Goal: Use online tool/utility: Utilize a website feature to perform a specific function

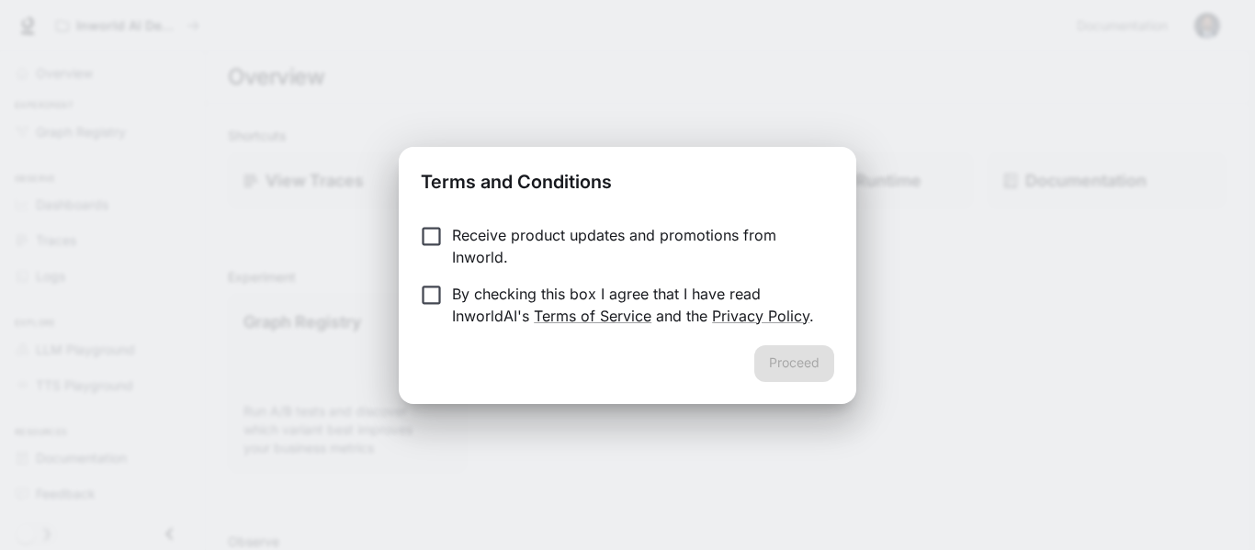
click at [738, 293] on p "By checking this box I agree that I have read InworldAI's Terms of Service and …" at bounding box center [636, 305] width 368 height 44
click at [801, 351] on button "Proceed" at bounding box center [794, 364] width 80 height 37
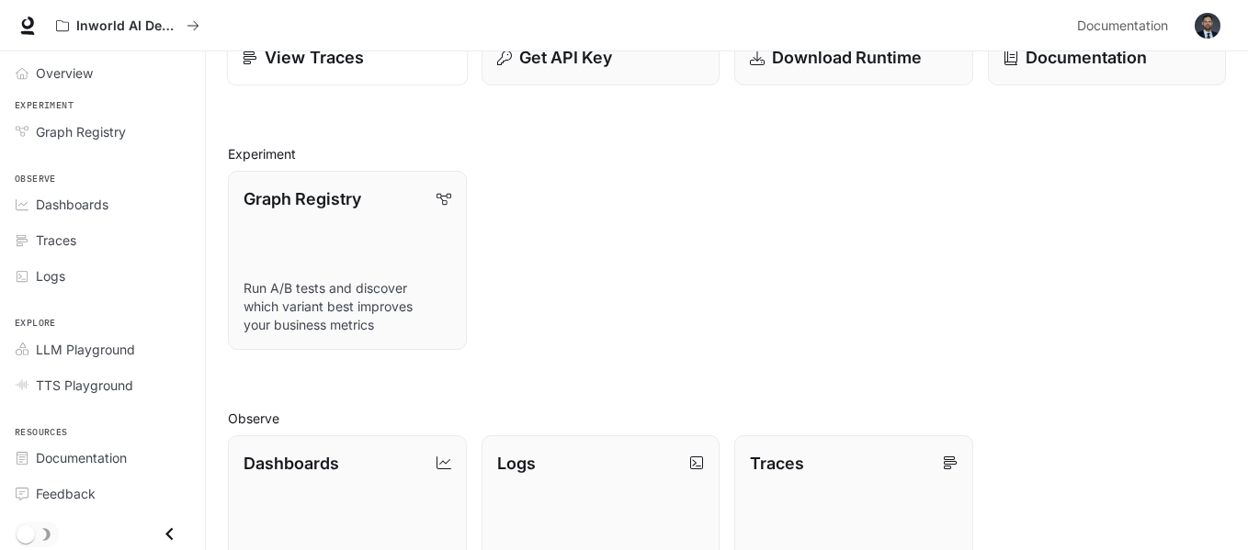
scroll to position [122, 0]
click at [391, 215] on link "Graph Registry Run A/B tests and discover which variant best improves your busi…" at bounding box center [347, 261] width 241 height 181
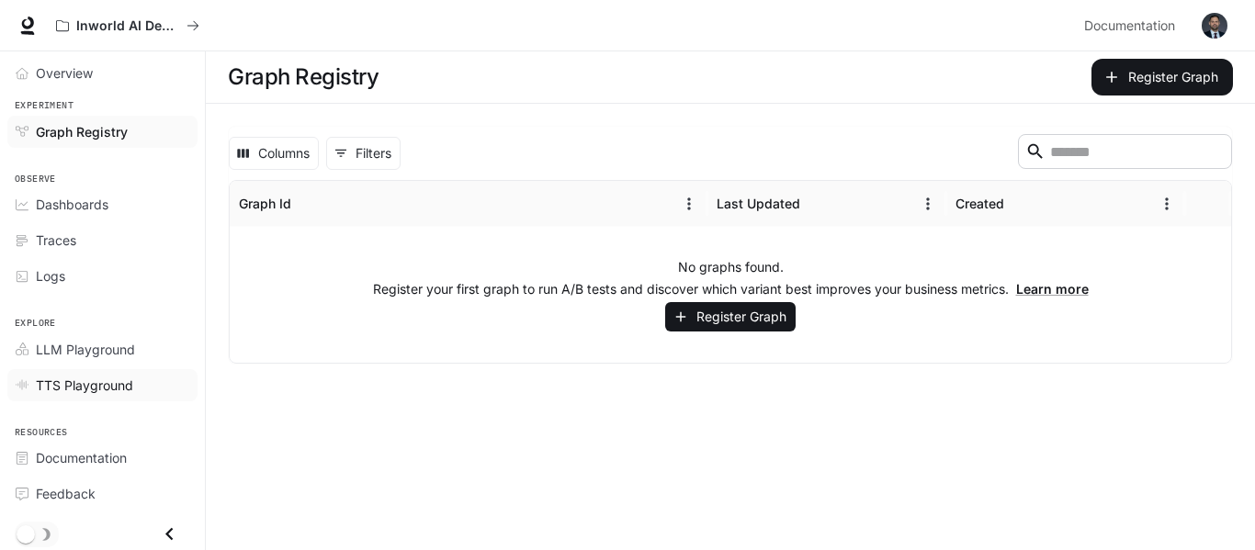
click at [88, 380] on span "TTS Playground" at bounding box center [84, 385] width 97 height 19
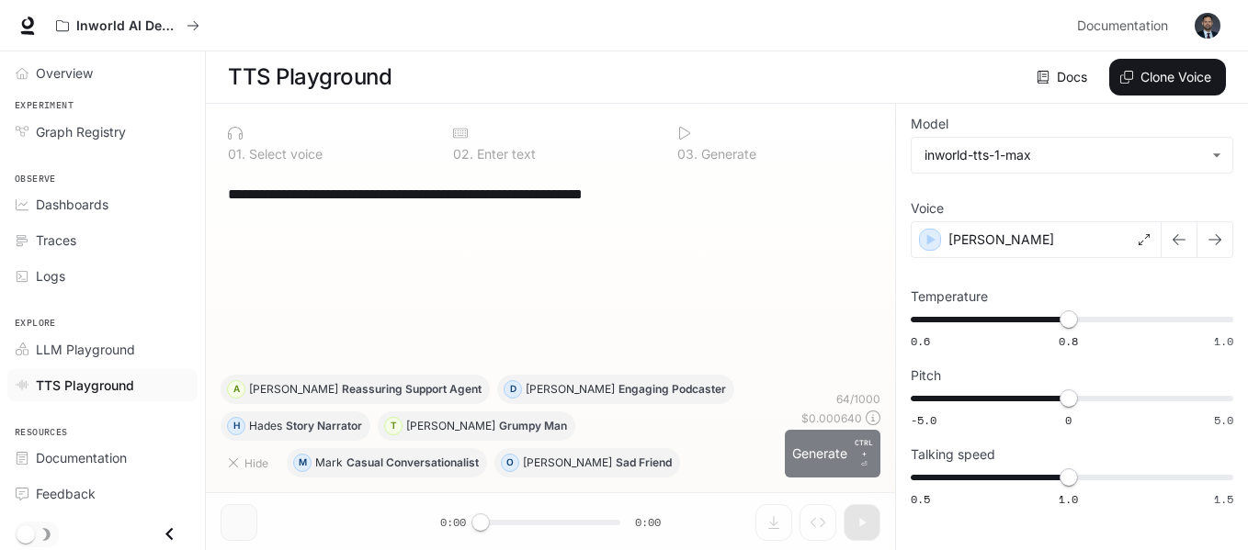
click at [816, 441] on button "Generate CTRL + ⏎" at bounding box center [833, 454] width 96 height 48
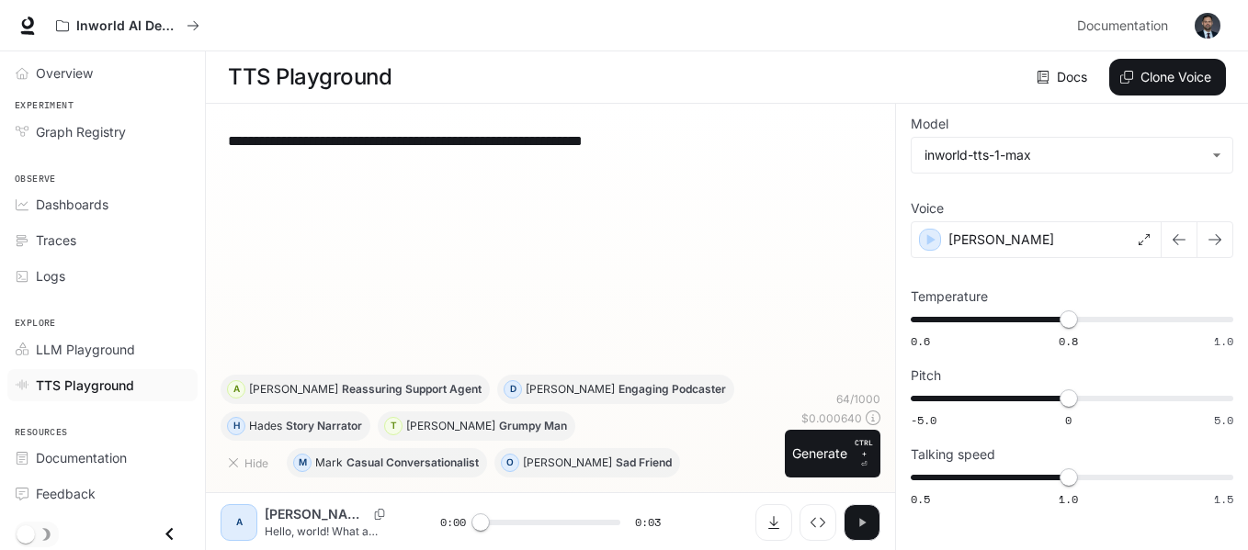
click at [863, 525] on icon "button" at bounding box center [862, 522] width 15 height 15
type input "*"
click at [140, 359] on link "LLM Playground" at bounding box center [102, 350] width 190 height 32
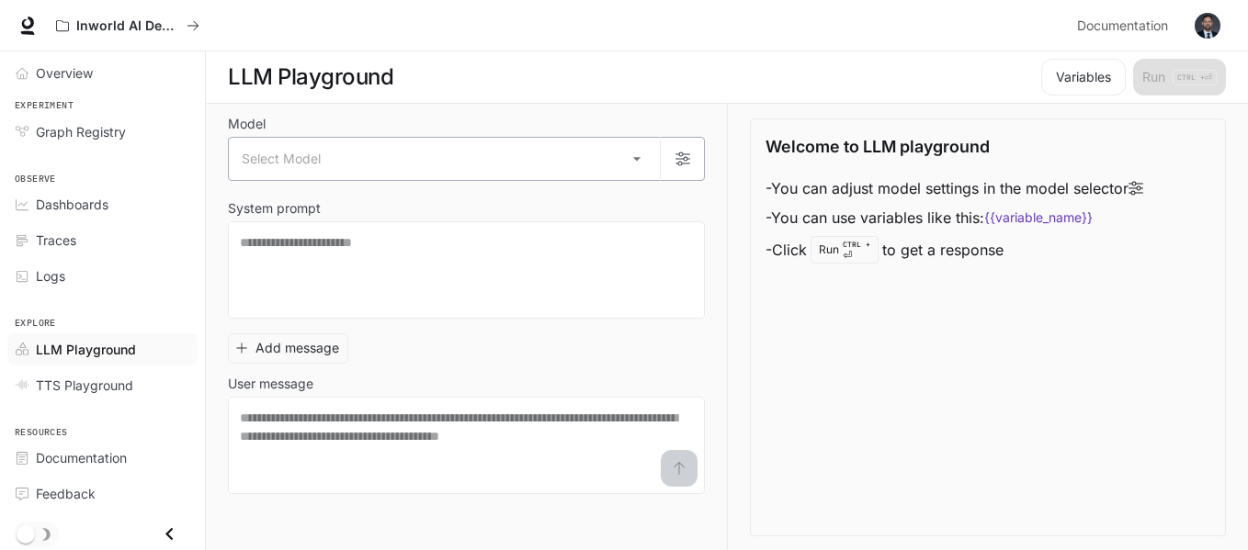
click at [344, 163] on body "Skip to main content Inworld AI Demos Documentation Documentation Portal Overvi…" at bounding box center [624, 275] width 1248 height 551
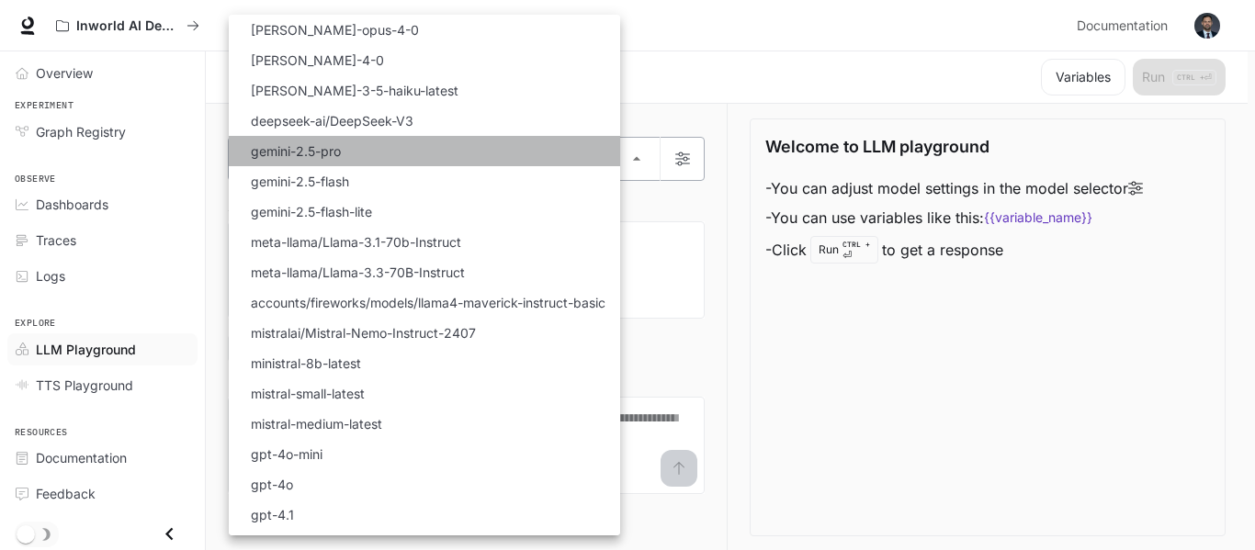
click at [344, 163] on li "gemini-2.5-pro" at bounding box center [424, 151] width 391 height 30
type input "**********"
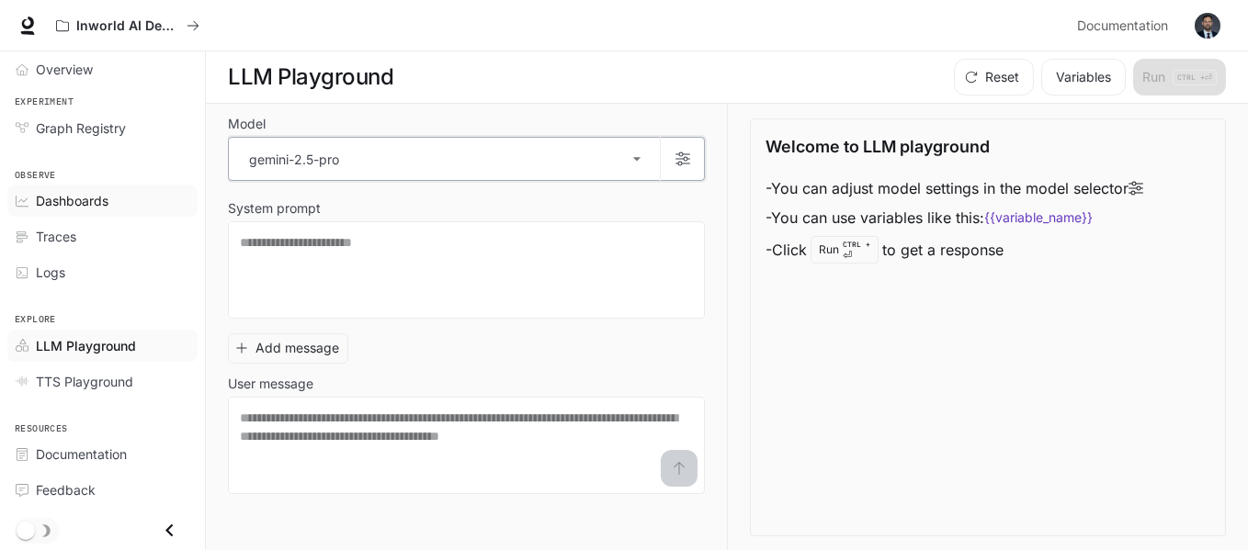
scroll to position [4, 0]
click at [85, 220] on li "Traces" at bounding box center [102, 237] width 205 height 36
click at [114, 193] on div "Dashboards" at bounding box center [112, 200] width 153 height 19
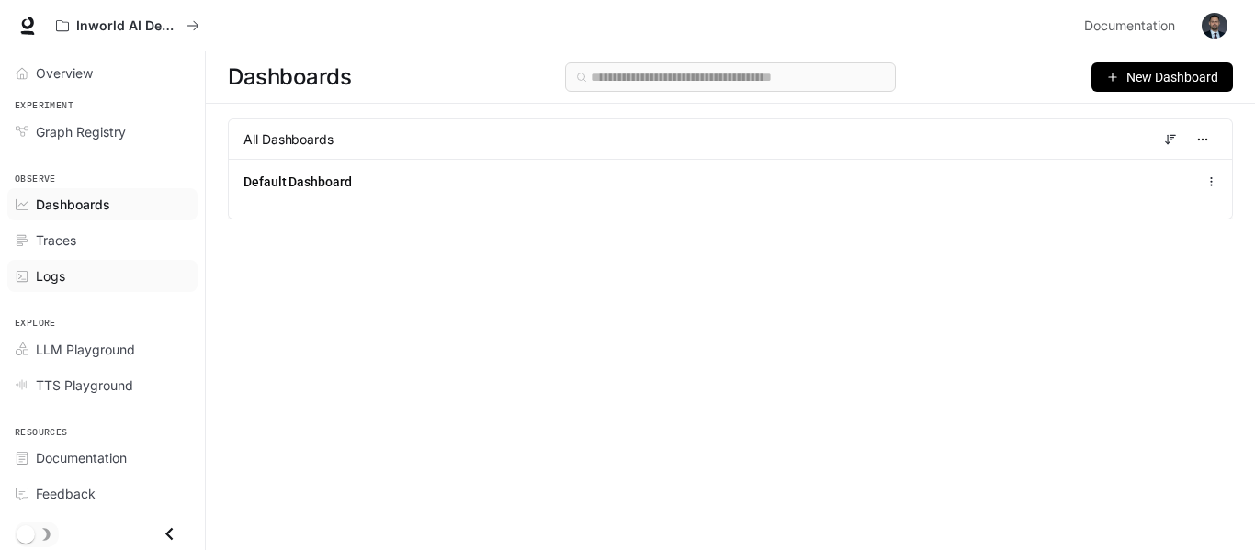
click at [53, 266] on link "Logs" at bounding box center [102, 276] width 190 height 32
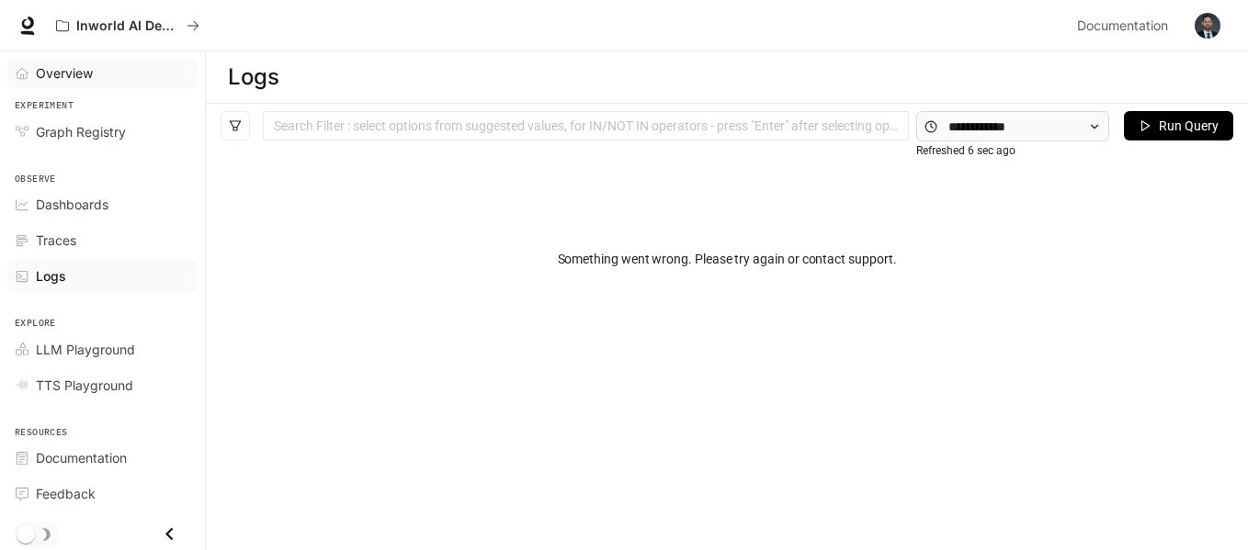
click at [122, 76] on div "Overview" at bounding box center [112, 72] width 153 height 19
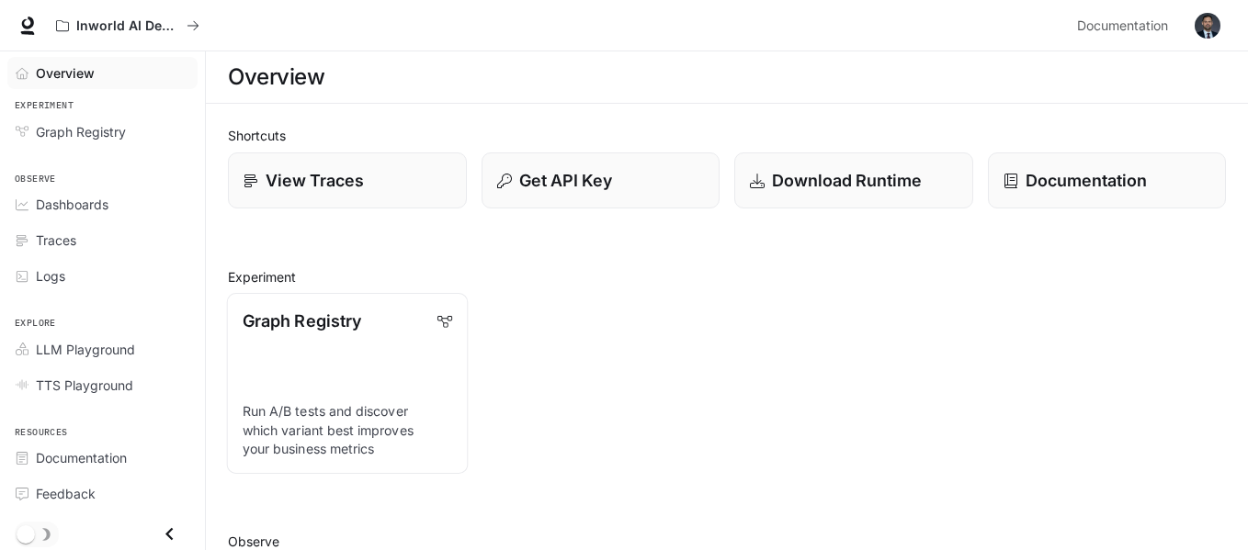
click at [420, 356] on link "Graph Registry Run A/B tests and discover which variant best improves your busi…" at bounding box center [347, 383] width 241 height 181
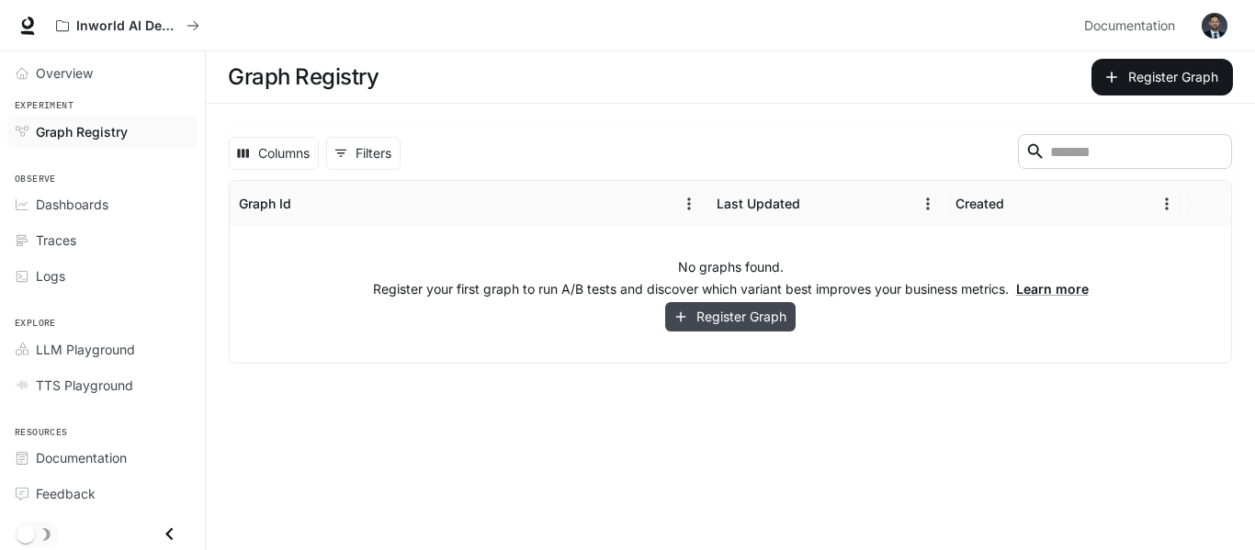
click at [707, 319] on button "Register Graph" at bounding box center [730, 317] width 130 height 30
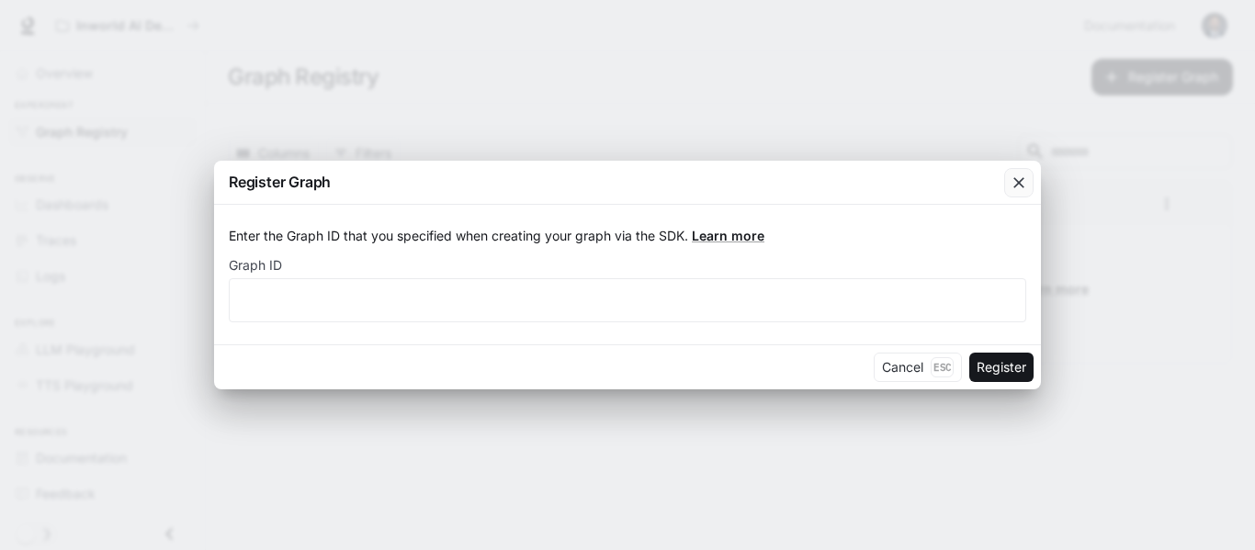
click at [1019, 189] on icon "button" at bounding box center [1019, 183] width 18 height 18
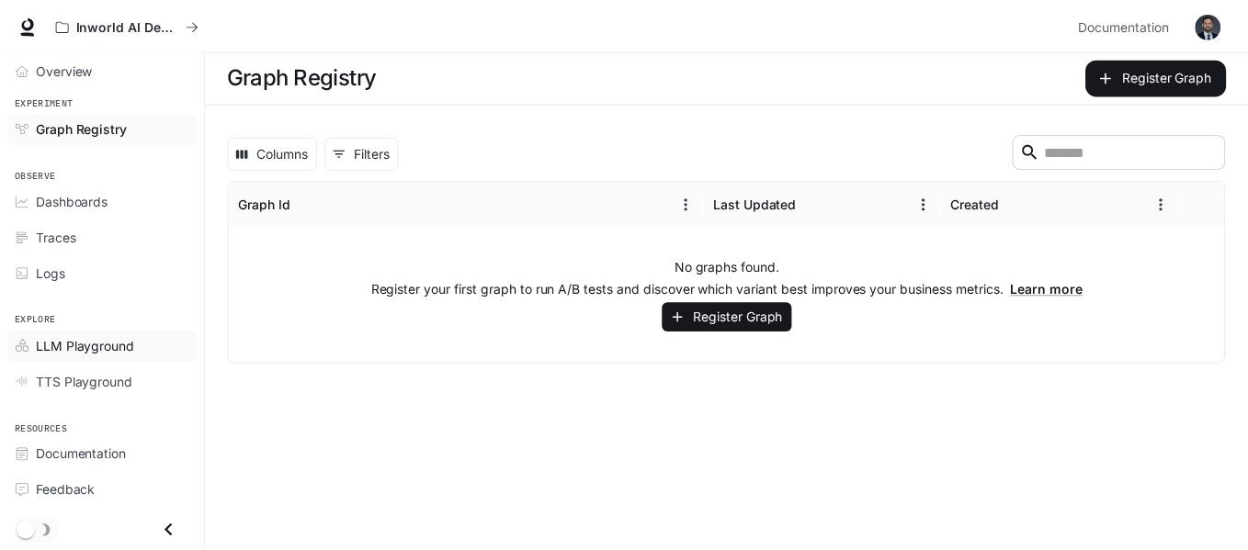
scroll to position [4, 0]
click at [42, 346] on span "LLM Playground" at bounding box center [85, 345] width 99 height 19
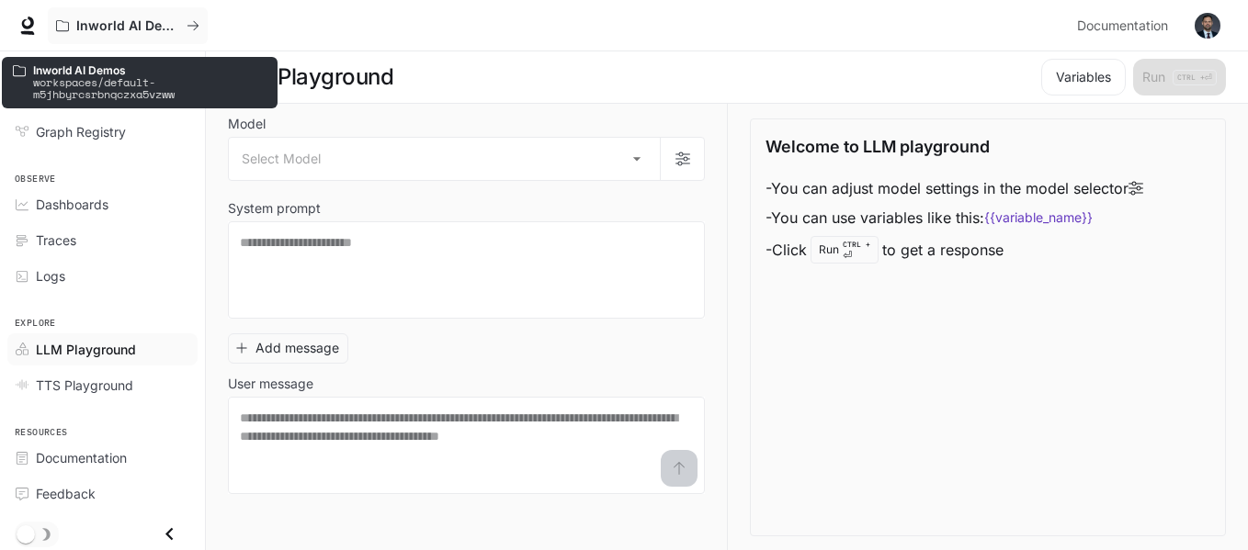
click at [96, 53] on div "Inworld AI Demos workspaces/default-m5jhbyrcsrbnqczxa5vzww" at bounding box center [139, 77] width 279 height 66
click at [108, 26] on p "Inworld AI Demos" at bounding box center [127, 26] width 103 height 16
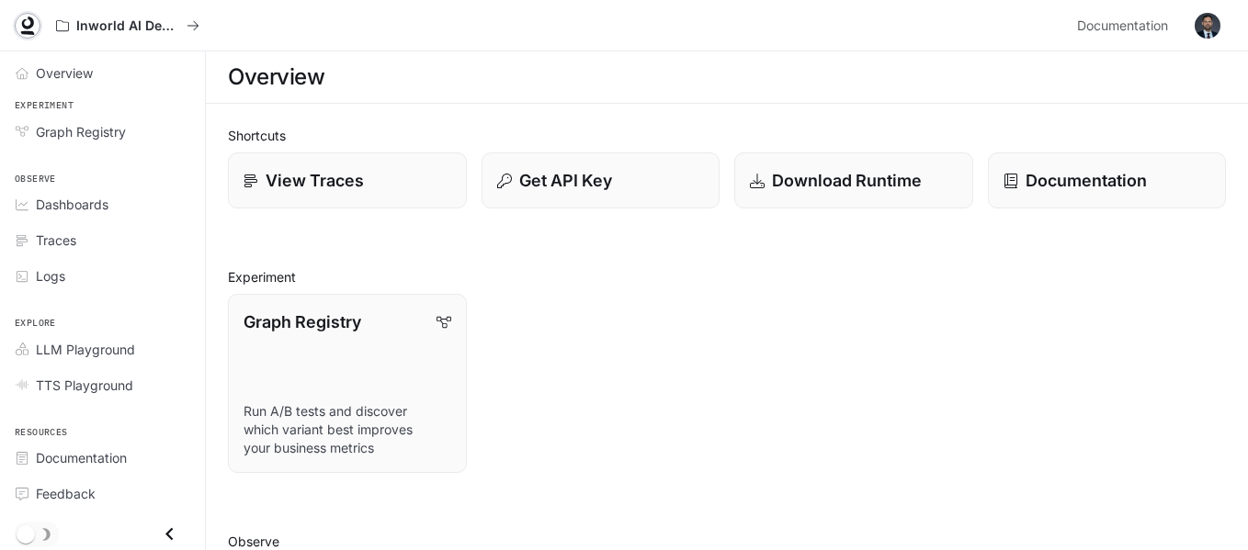
click at [30, 21] on icon at bounding box center [28, 23] width 12 height 13
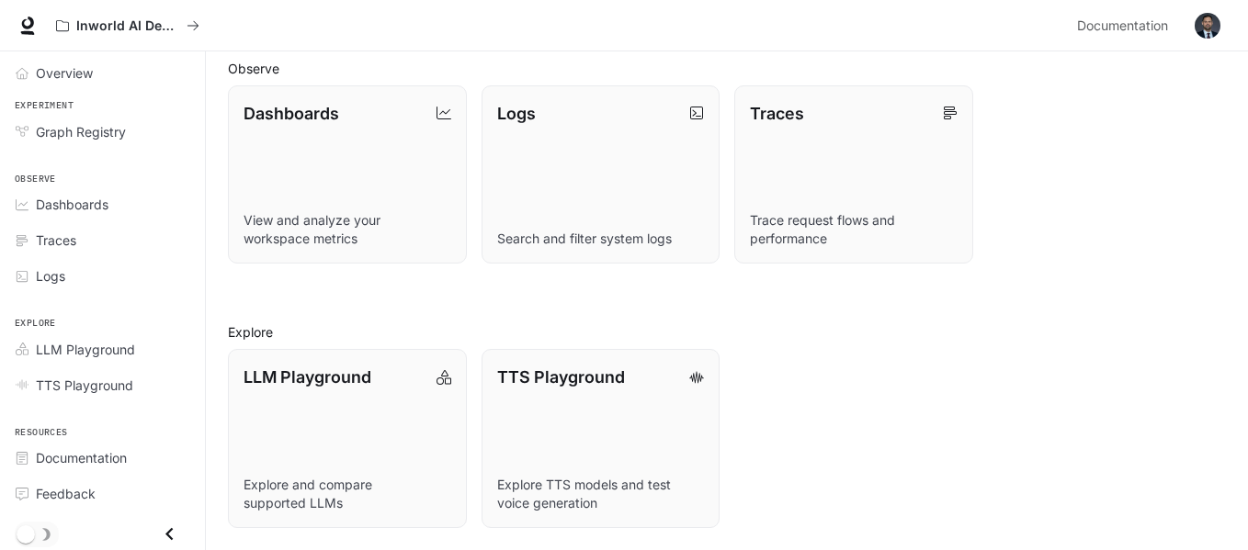
scroll to position [471, 0]
click at [365, 367] on p "LLM Playground" at bounding box center [307, 378] width 129 height 25
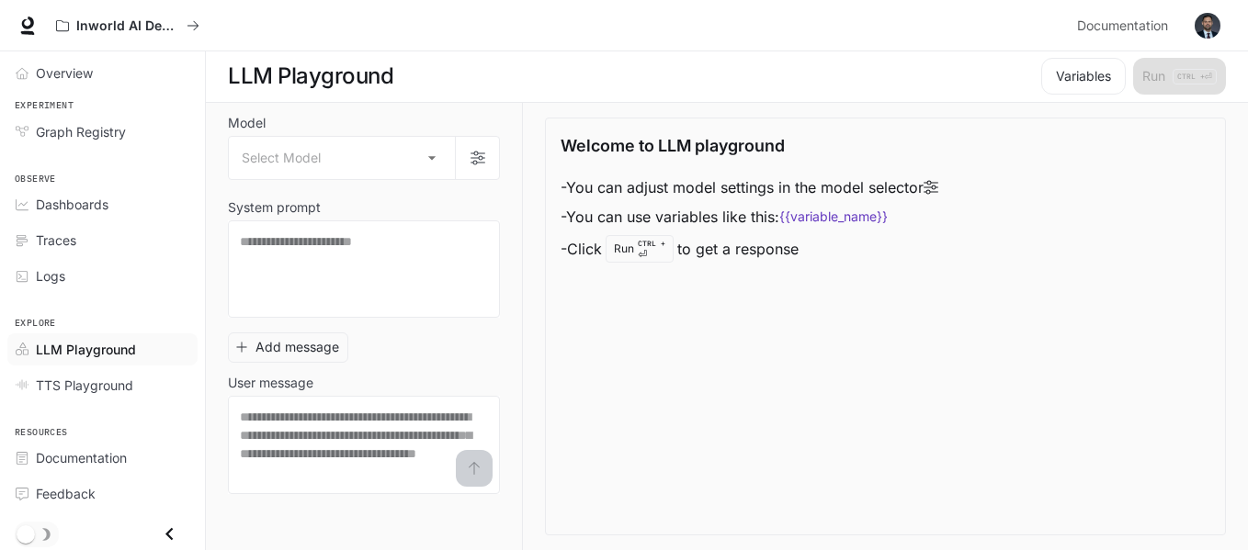
scroll to position [1, 0]
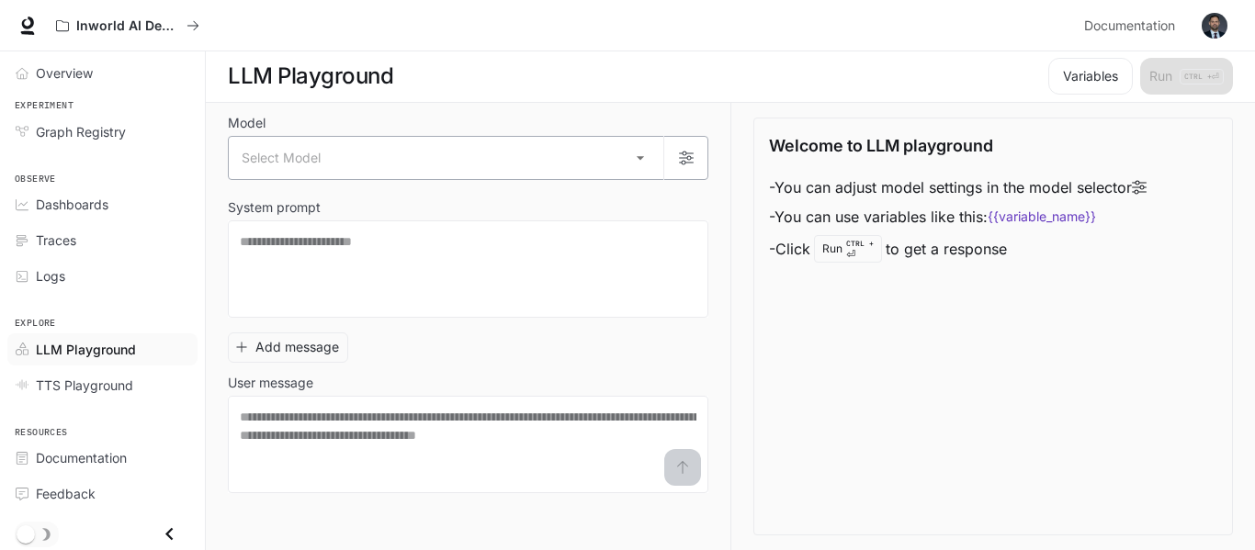
click at [536, 166] on body "Skip to main content Inworld AI Demos Documentation Documentation Portal Overvi…" at bounding box center [627, 274] width 1255 height 551
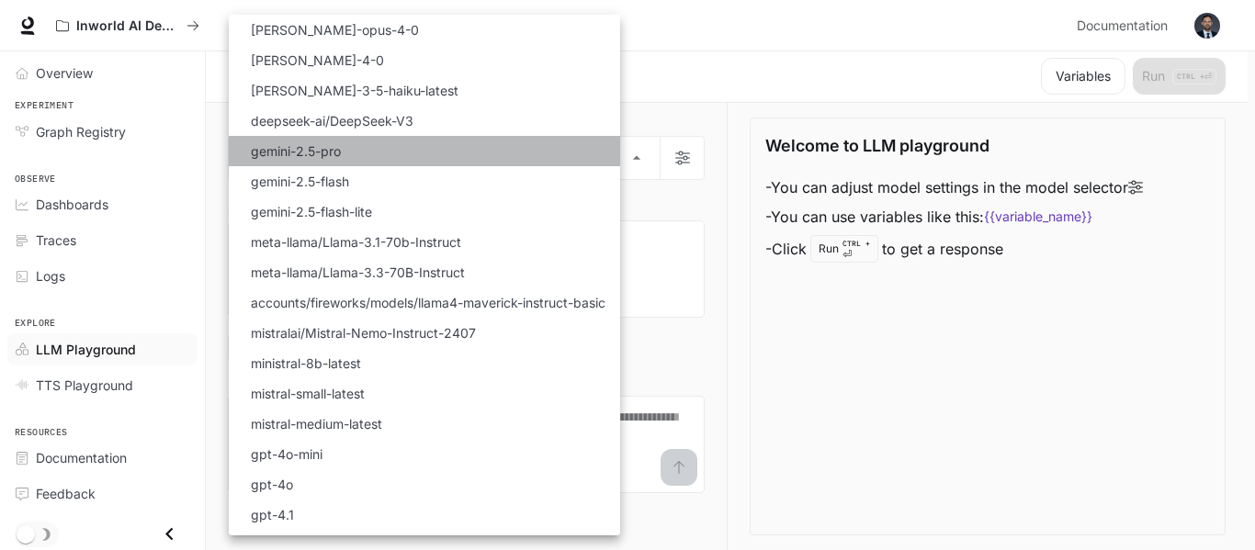
click at [371, 148] on li "gemini-2.5-pro" at bounding box center [424, 151] width 391 height 30
type input "**********"
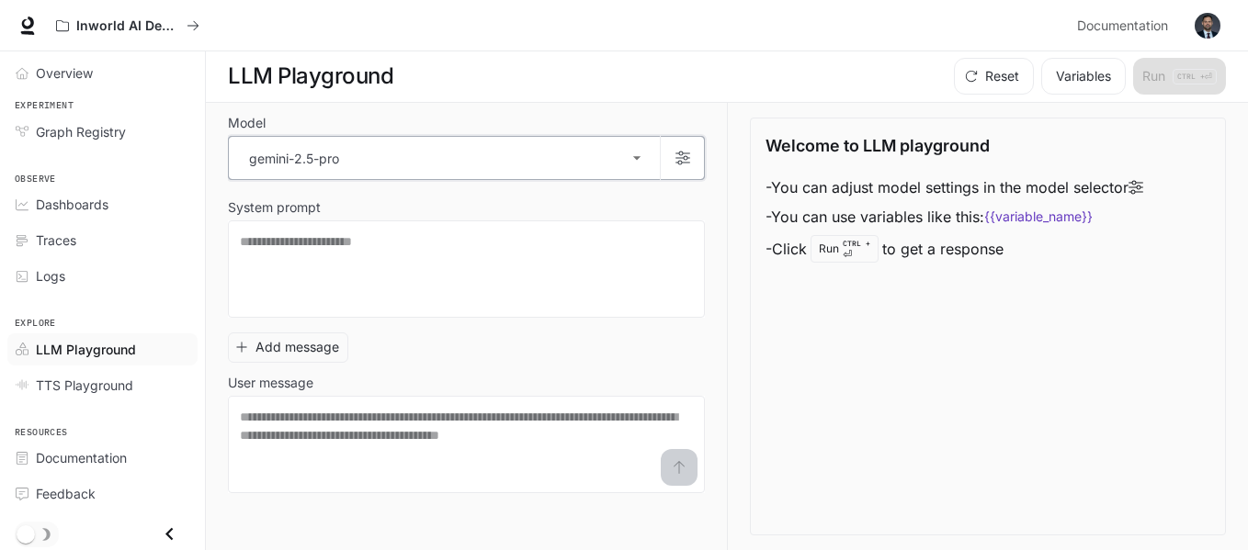
click at [686, 147] on button "button" at bounding box center [682, 158] width 44 height 44
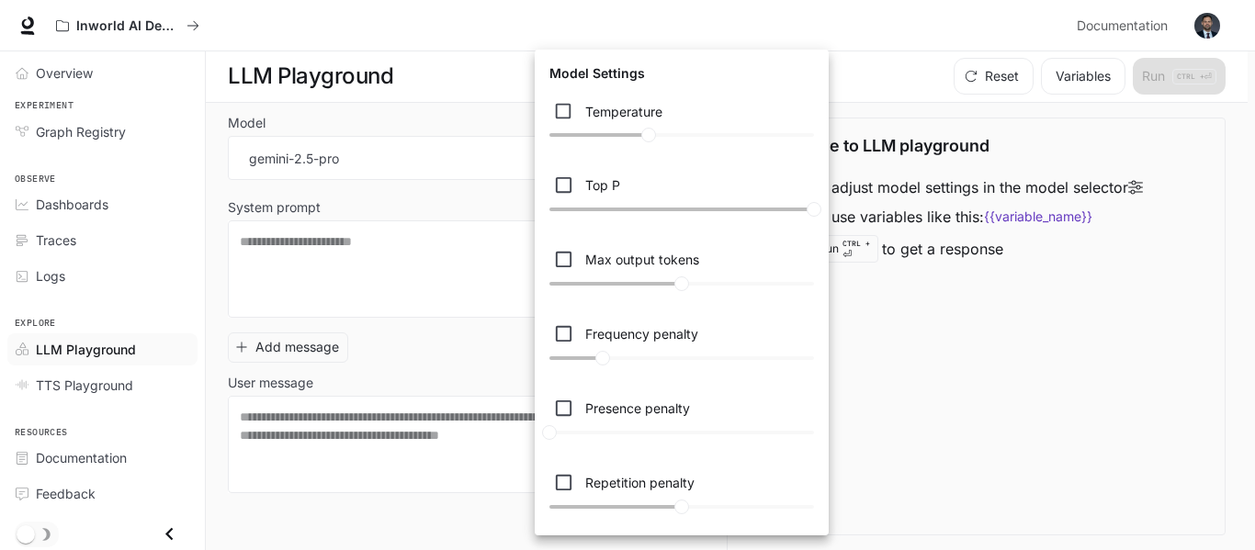
click at [913, 306] on div at bounding box center [627, 275] width 1255 height 550
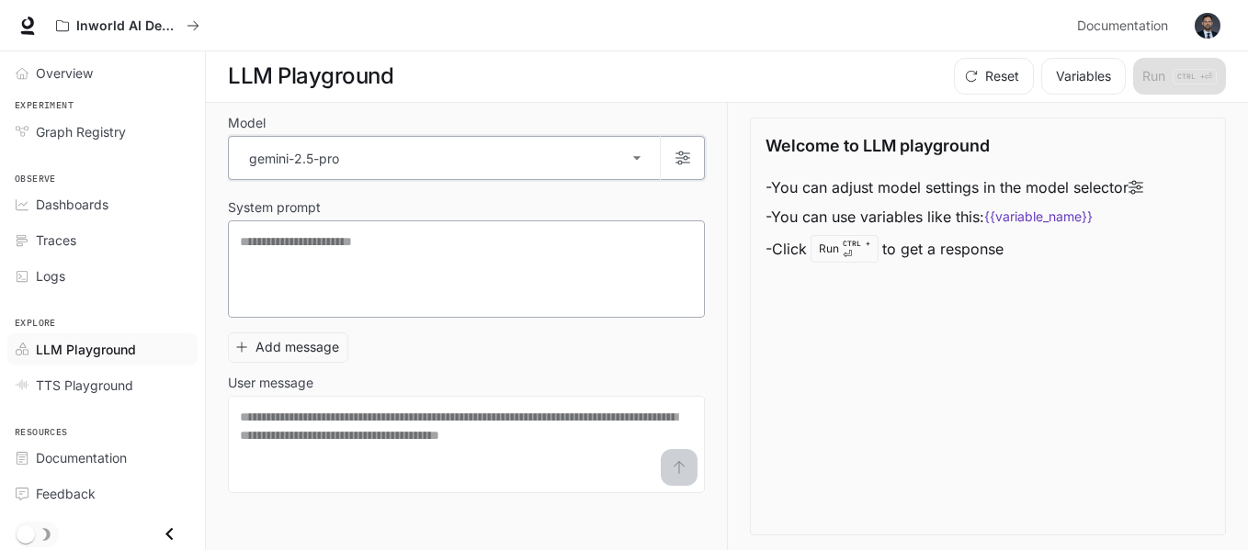
scroll to position [1, 0]
click at [1043, 70] on button "Variables" at bounding box center [1083, 76] width 85 height 37
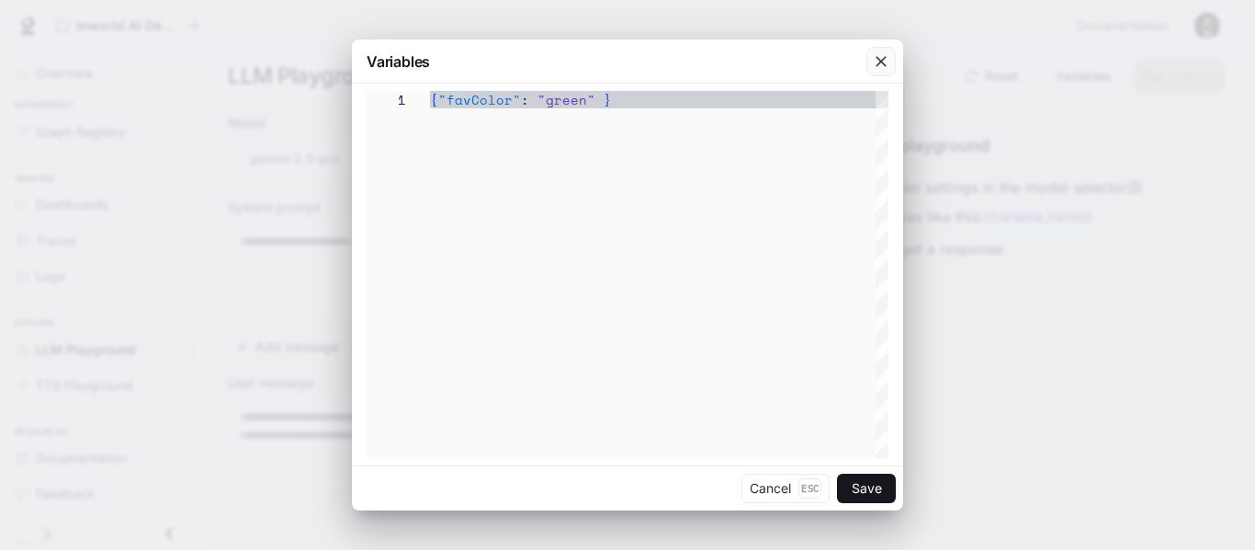
click at [880, 62] on icon "button" at bounding box center [881, 61] width 11 height 11
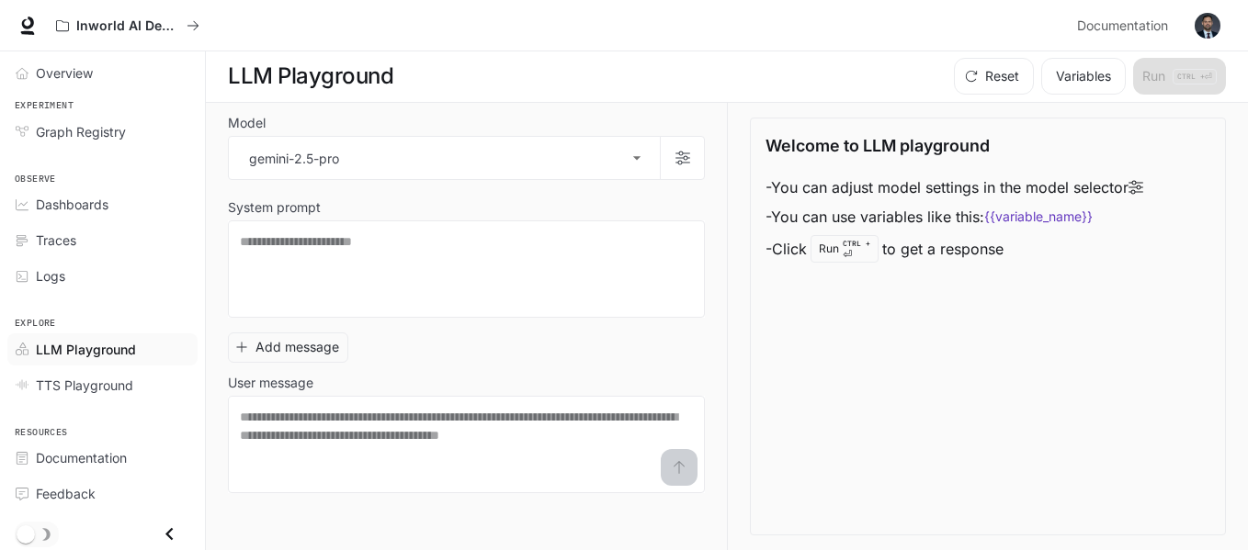
scroll to position [0, 0]
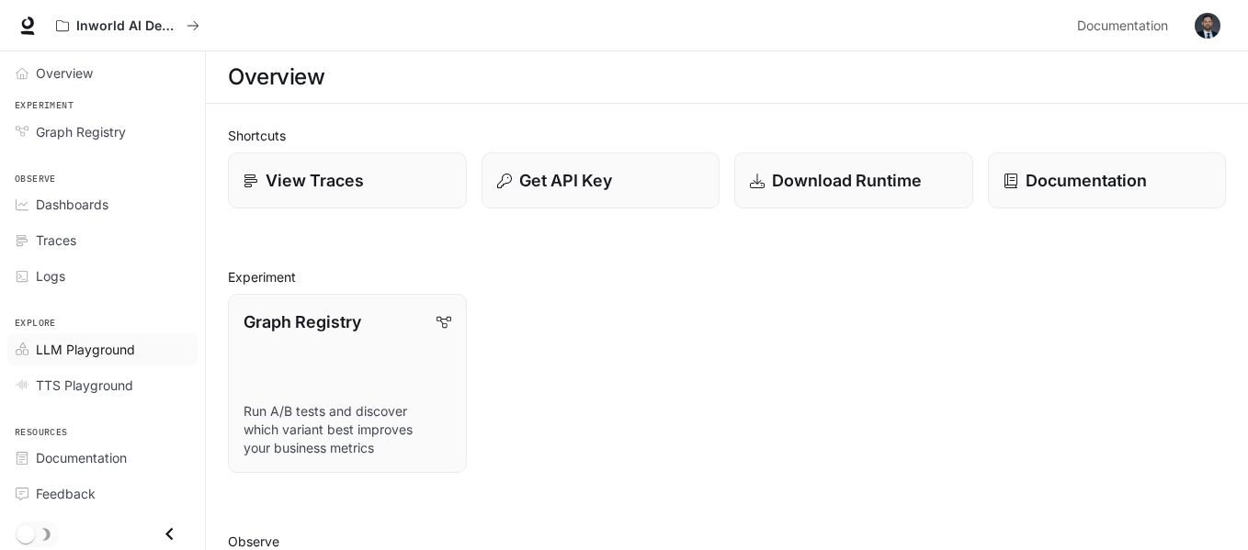
click at [101, 355] on span "LLM Playground" at bounding box center [85, 349] width 99 height 19
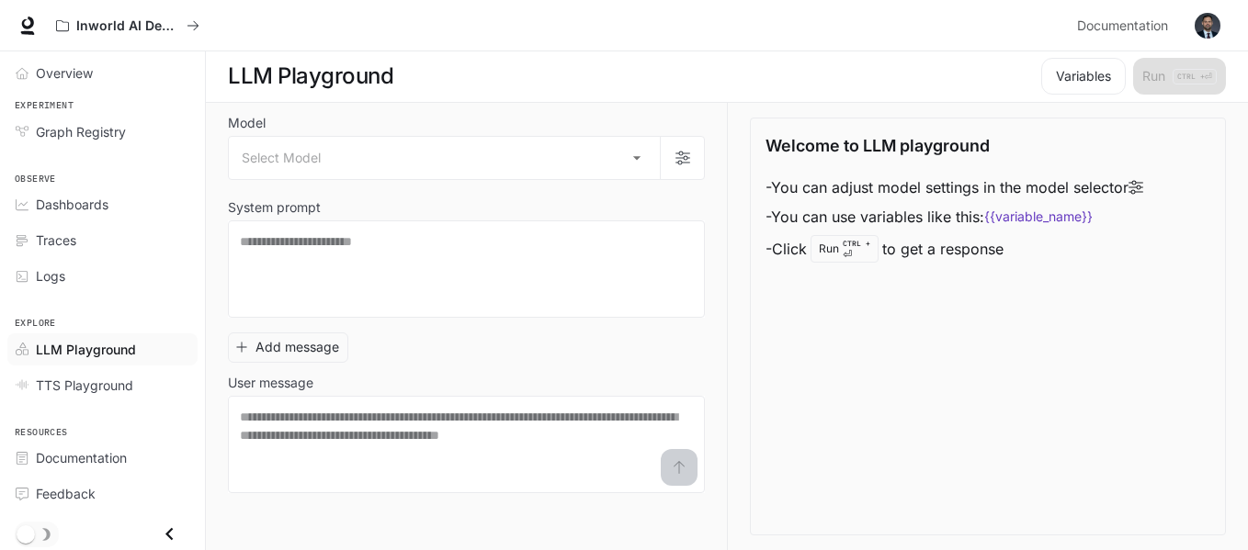
scroll to position [4, 0]
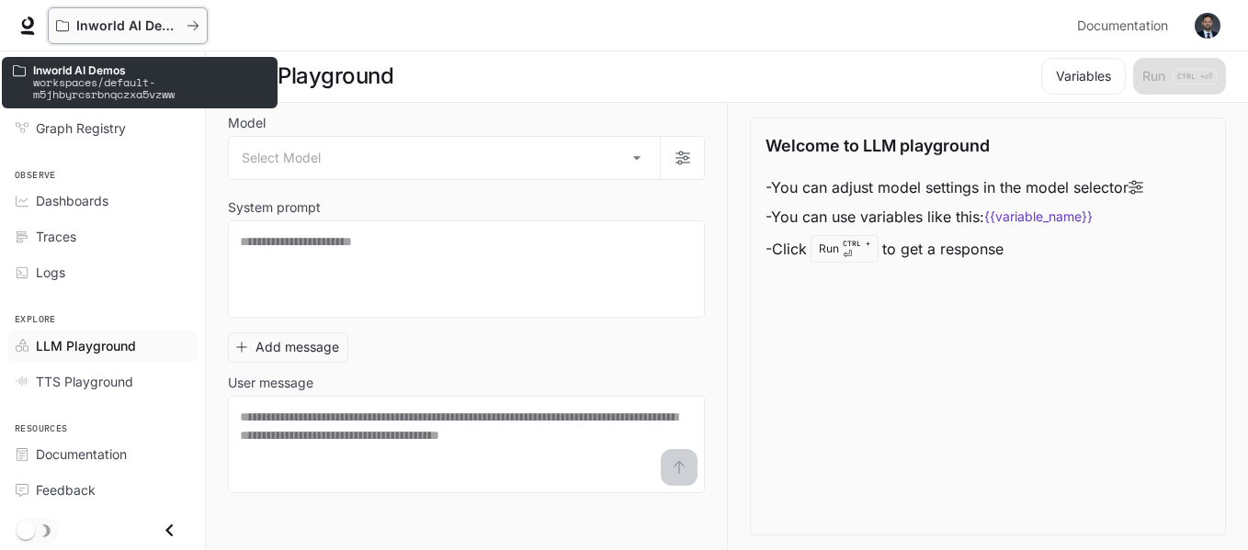
click at [145, 23] on p "Inworld AI Demos" at bounding box center [127, 26] width 103 height 16
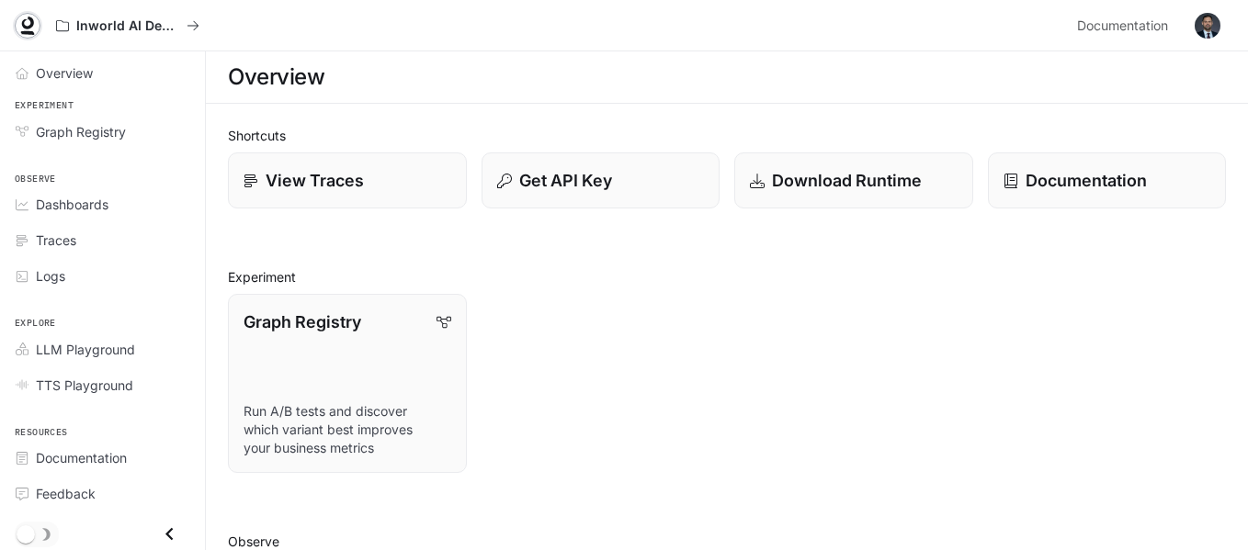
click at [22, 34] on icon at bounding box center [28, 33] width 14 height 4
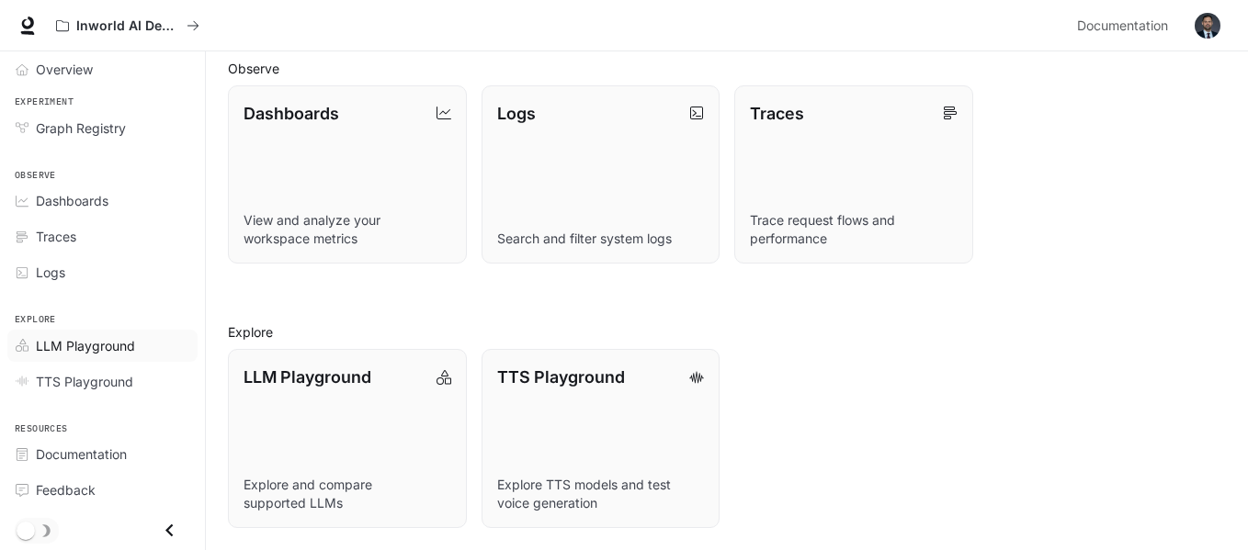
scroll to position [4, 0]
click at [165, 529] on icon "Close drawer" at bounding box center [168, 531] width 7 height 13
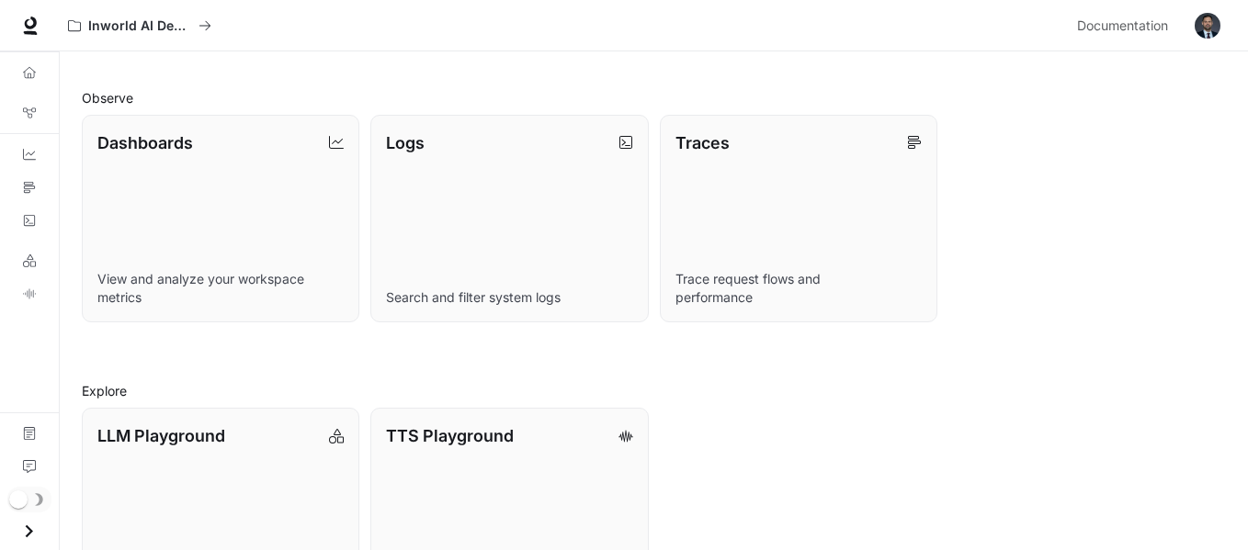
click at [35, 531] on icon "Open drawer" at bounding box center [29, 531] width 25 height 25
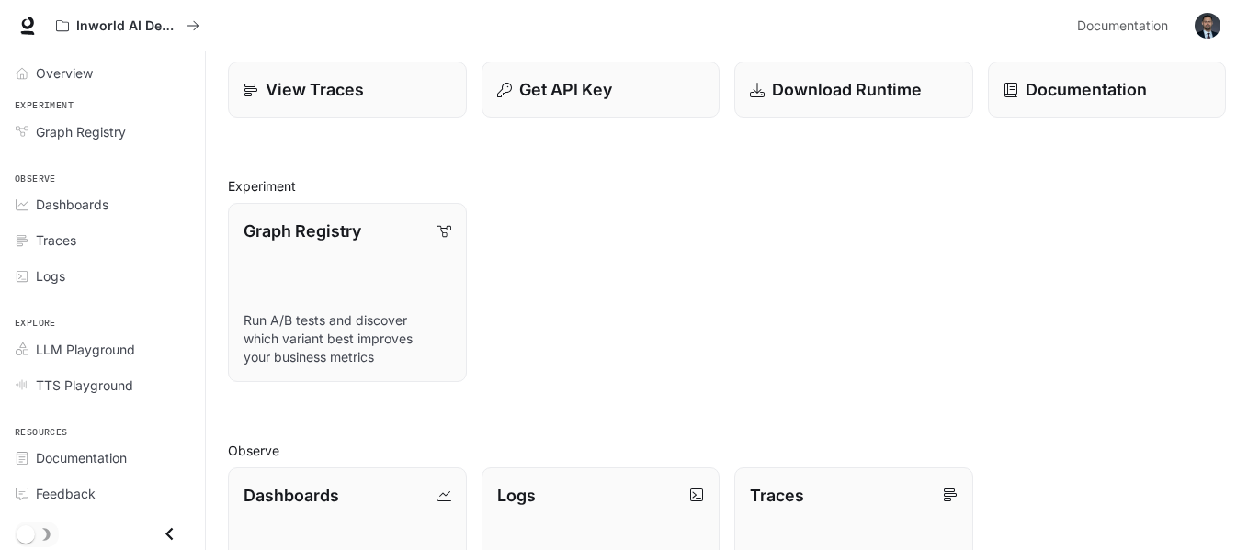
scroll to position [89, 0]
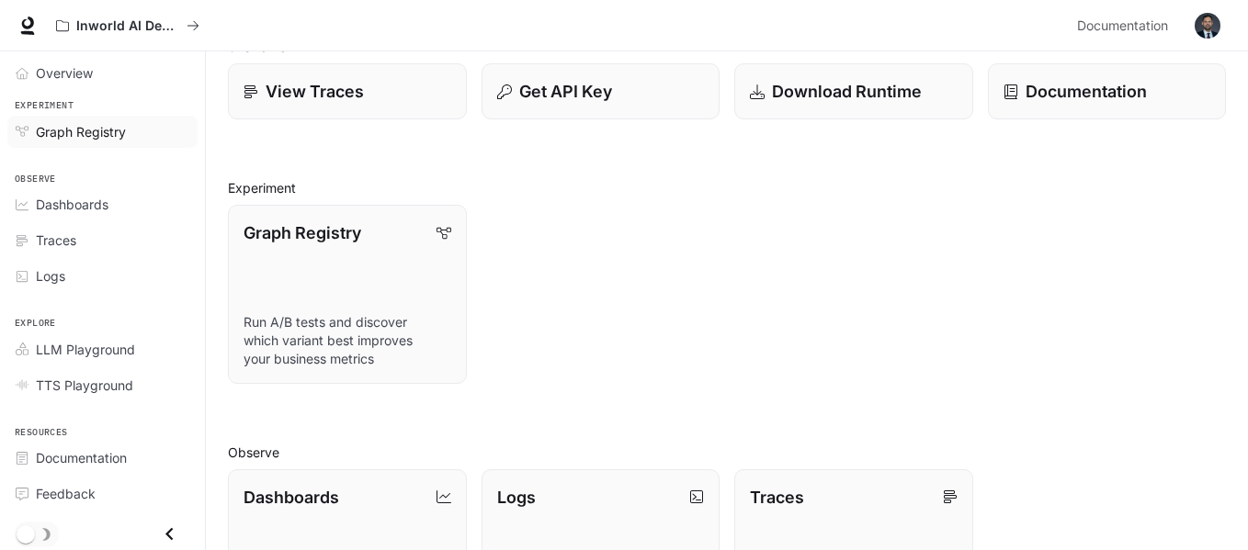
click at [140, 132] on div "Graph Registry" at bounding box center [112, 131] width 153 height 19
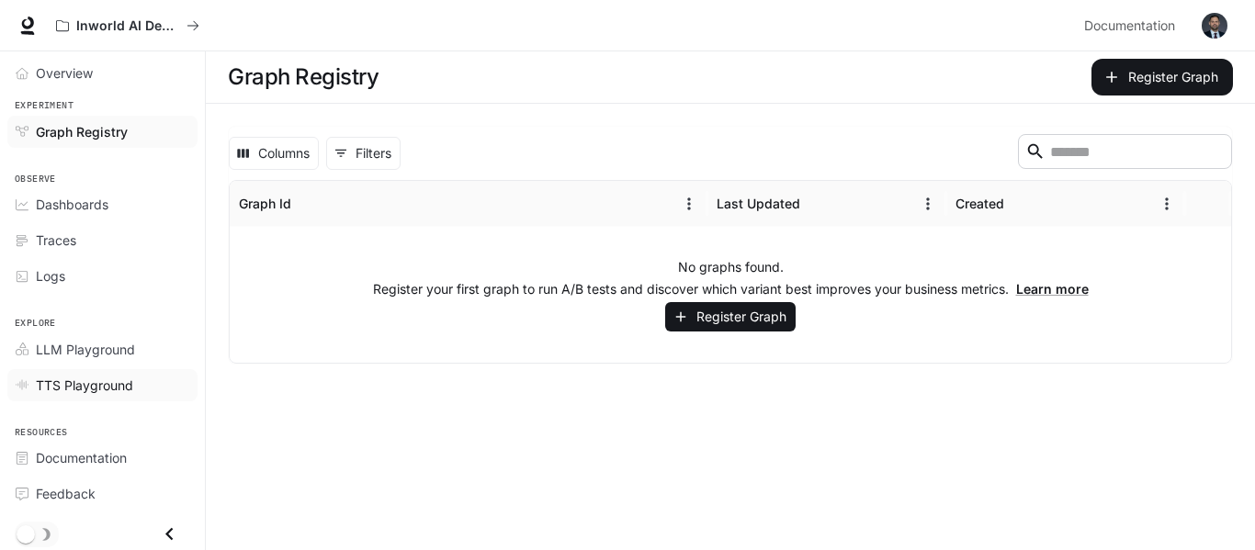
click at [74, 397] on link "TTS Playground" at bounding box center [102, 385] width 190 height 32
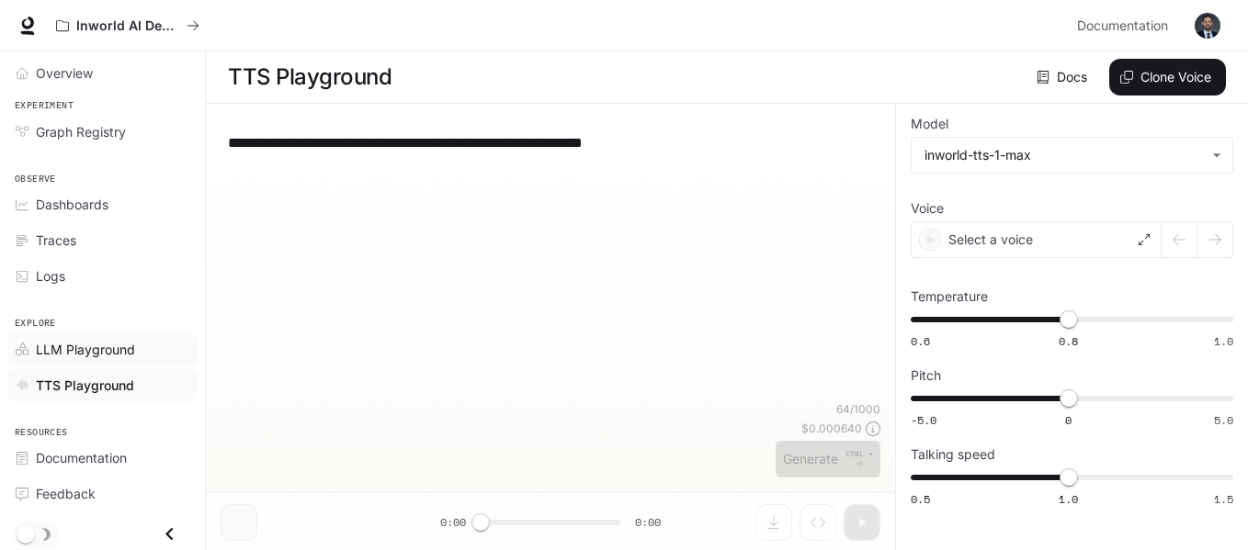
click at [114, 359] on link "LLM Playground" at bounding box center [102, 350] width 190 height 32
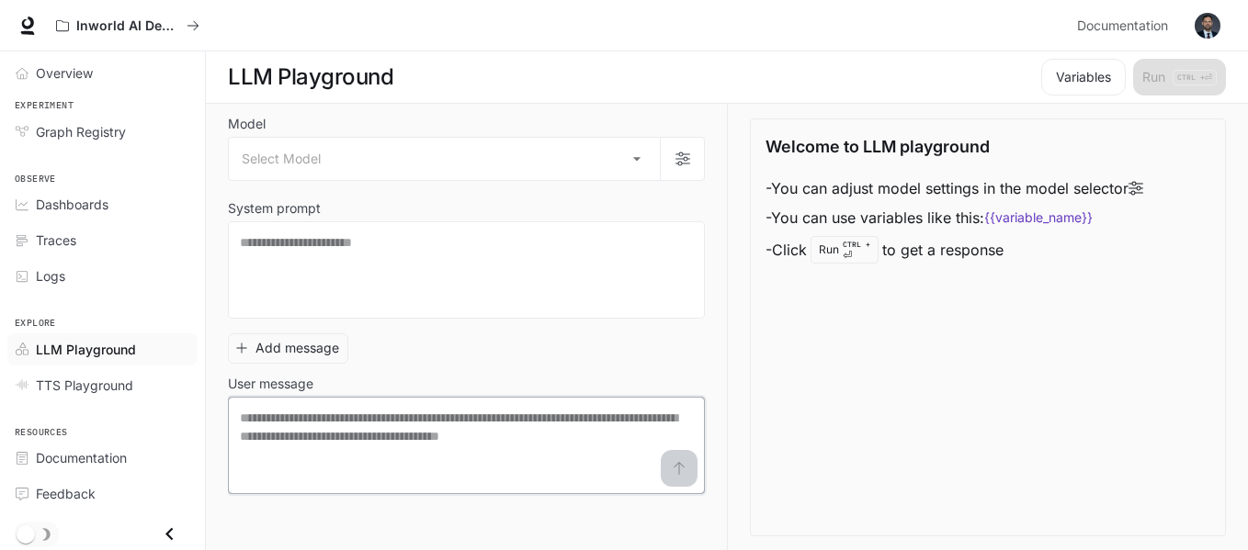
click at [304, 429] on textarea at bounding box center [466, 446] width 453 height 74
click at [426, 263] on textarea at bounding box center [466, 270] width 453 height 74
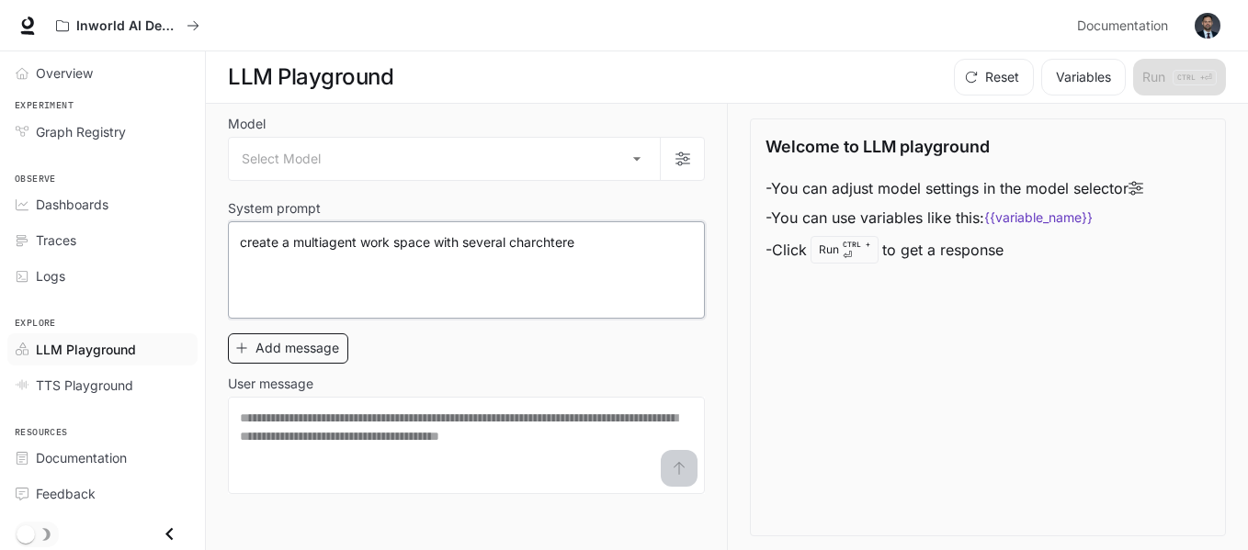
type textarea "**********"
click at [326, 358] on button "Add message" at bounding box center [288, 349] width 120 height 30
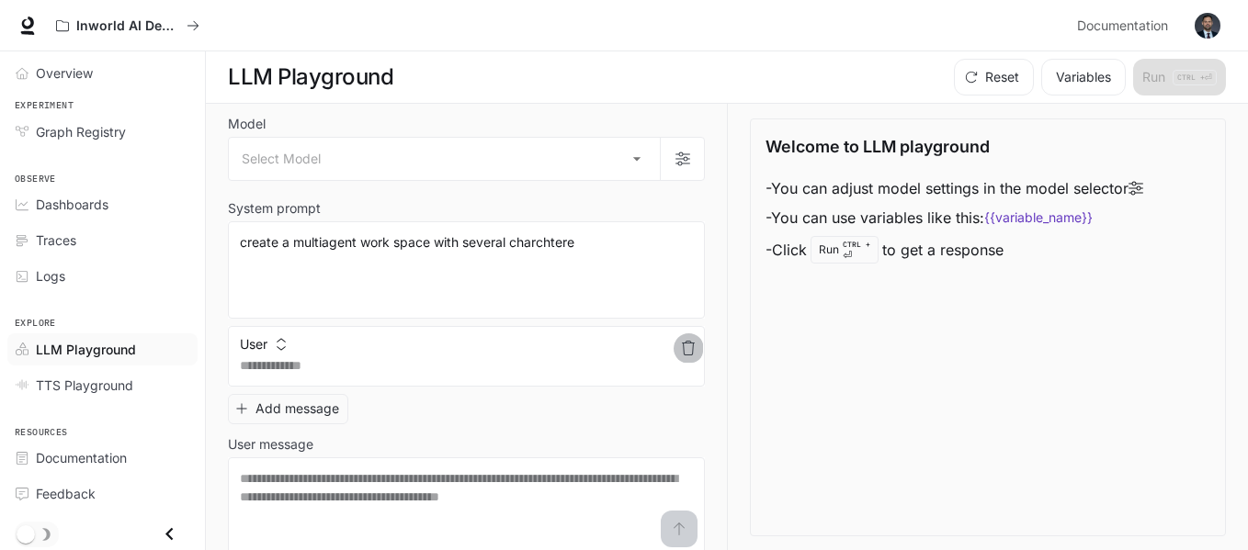
click at [681, 352] on icon "button" at bounding box center [688, 348] width 15 height 15
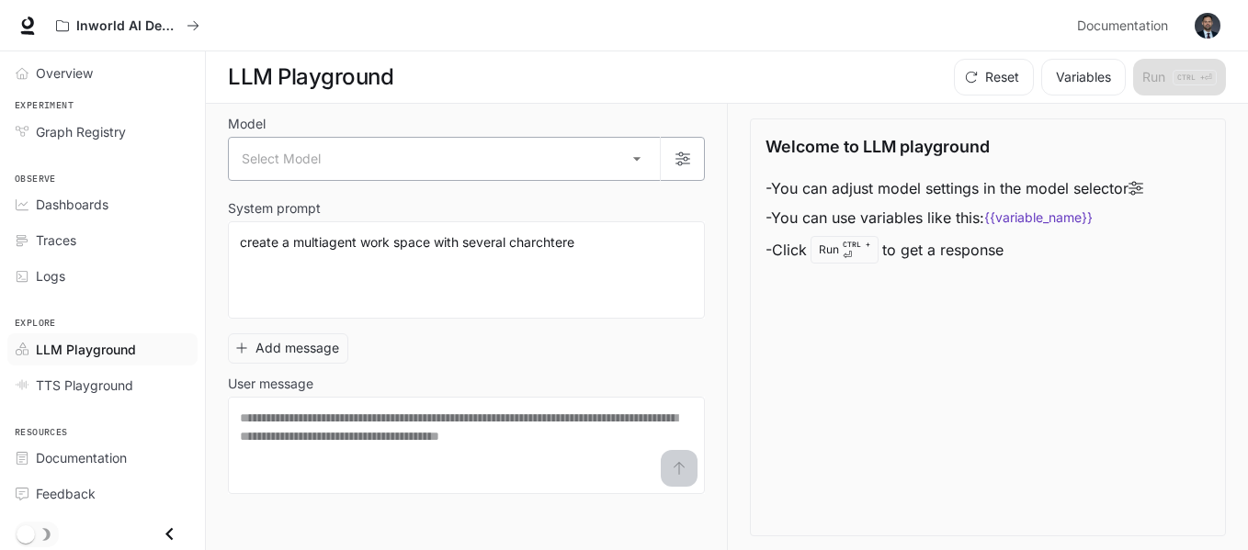
click at [533, 172] on body "**********" at bounding box center [624, 275] width 1248 height 551
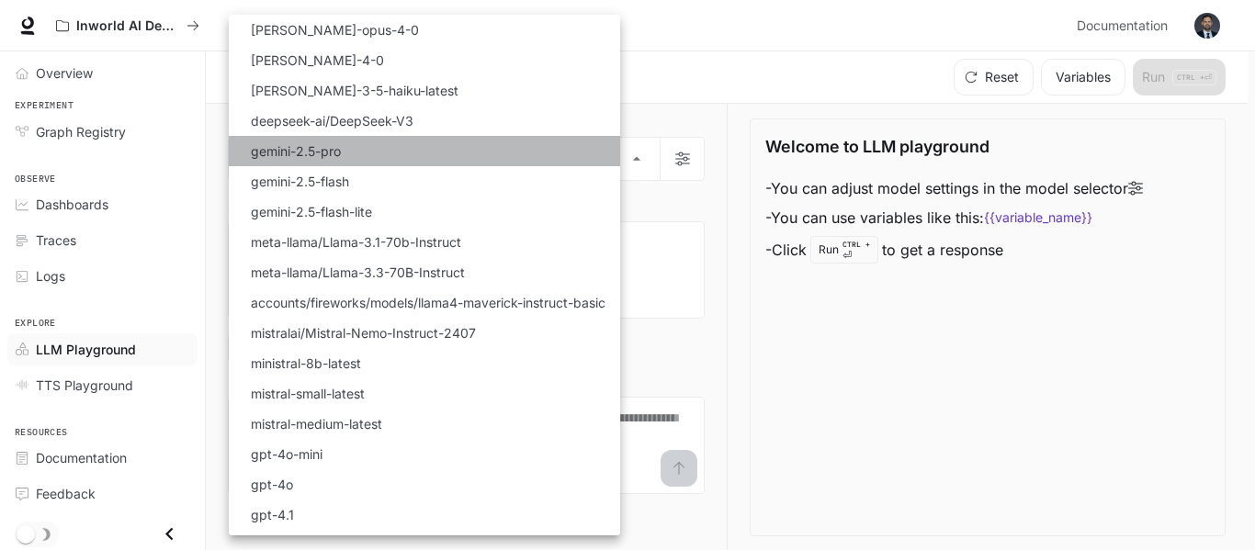
click at [361, 146] on li "gemini-2.5-pro" at bounding box center [424, 151] width 391 height 30
type input "**********"
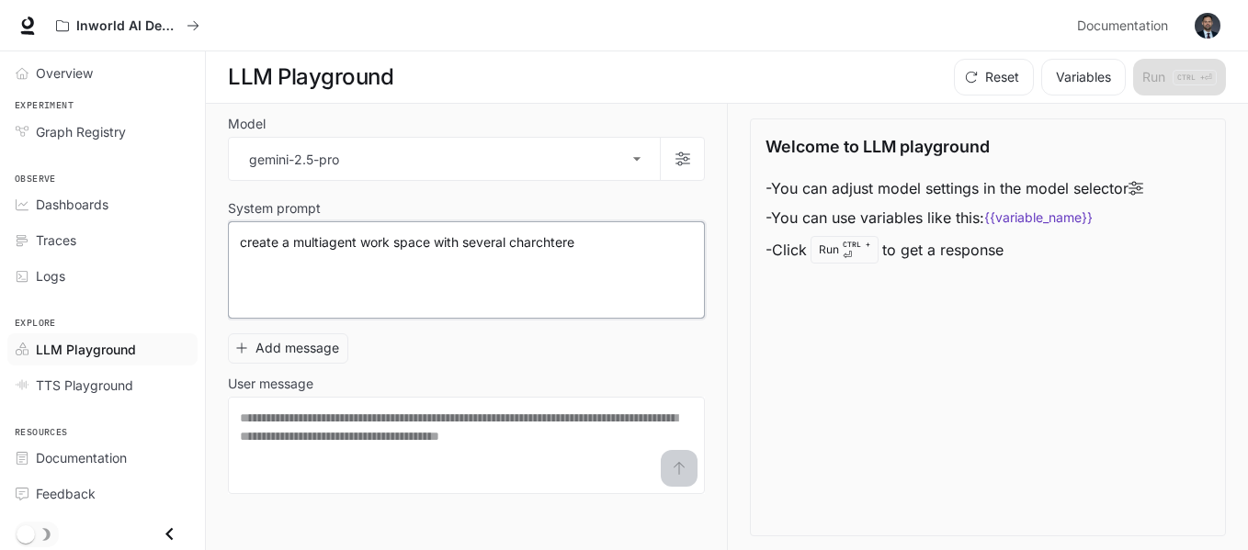
click at [591, 253] on textarea "**********" at bounding box center [466, 270] width 453 height 74
click at [460, 472] on textarea at bounding box center [466, 445] width 453 height 74
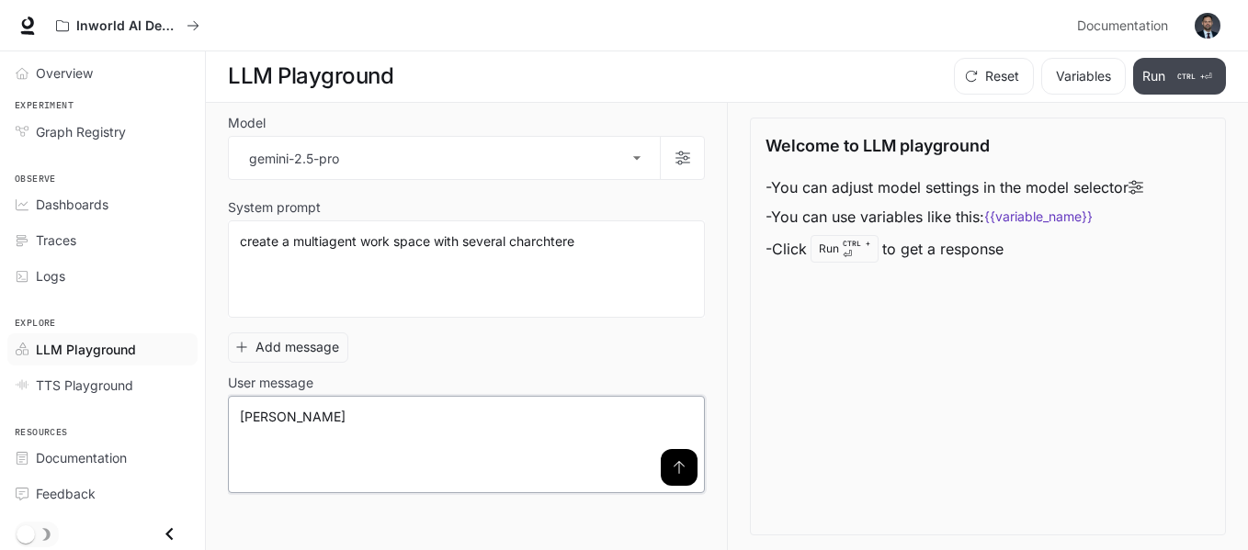
type textarea "*********"
click at [1147, 71] on button "Run CTRL + ⏎" at bounding box center [1179, 76] width 93 height 37
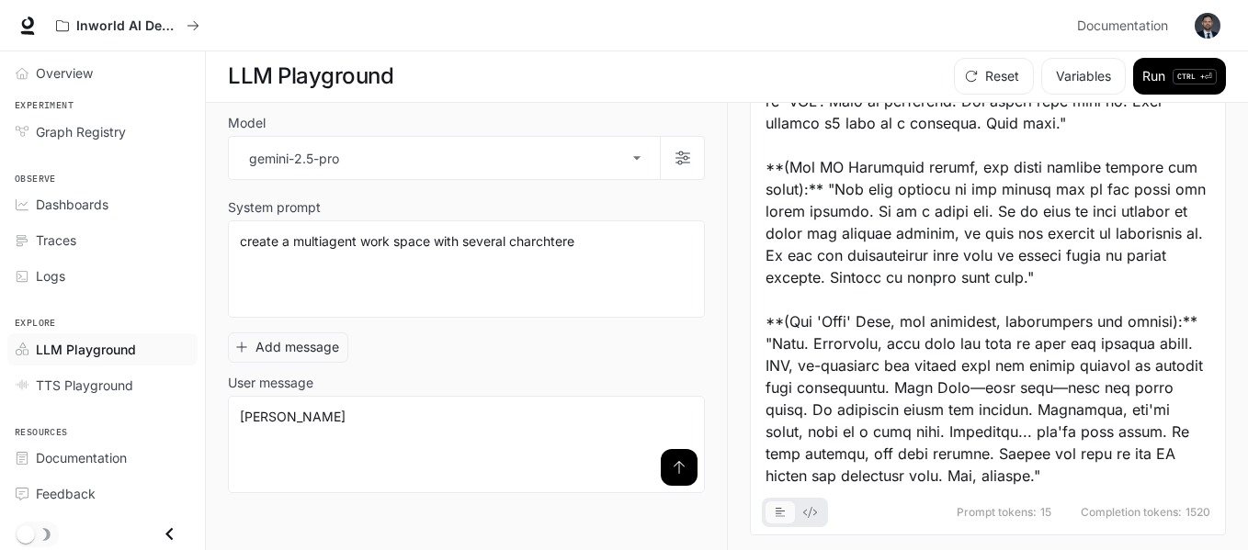
scroll to position [3193, 0]
click at [50, 81] on span "Overview" at bounding box center [64, 72] width 57 height 19
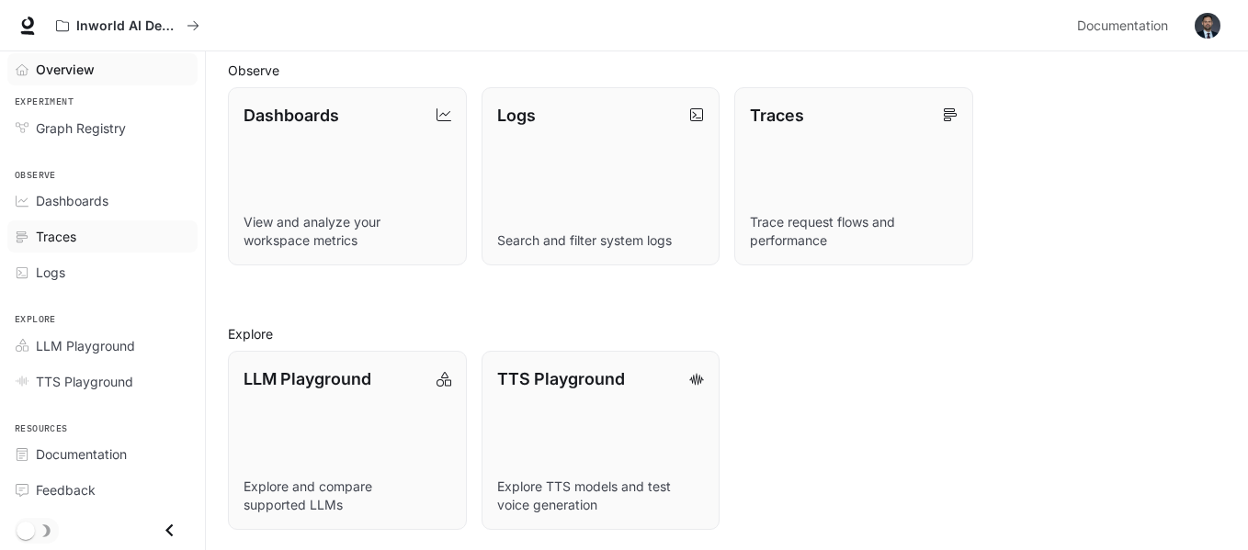
scroll to position [2, 0]
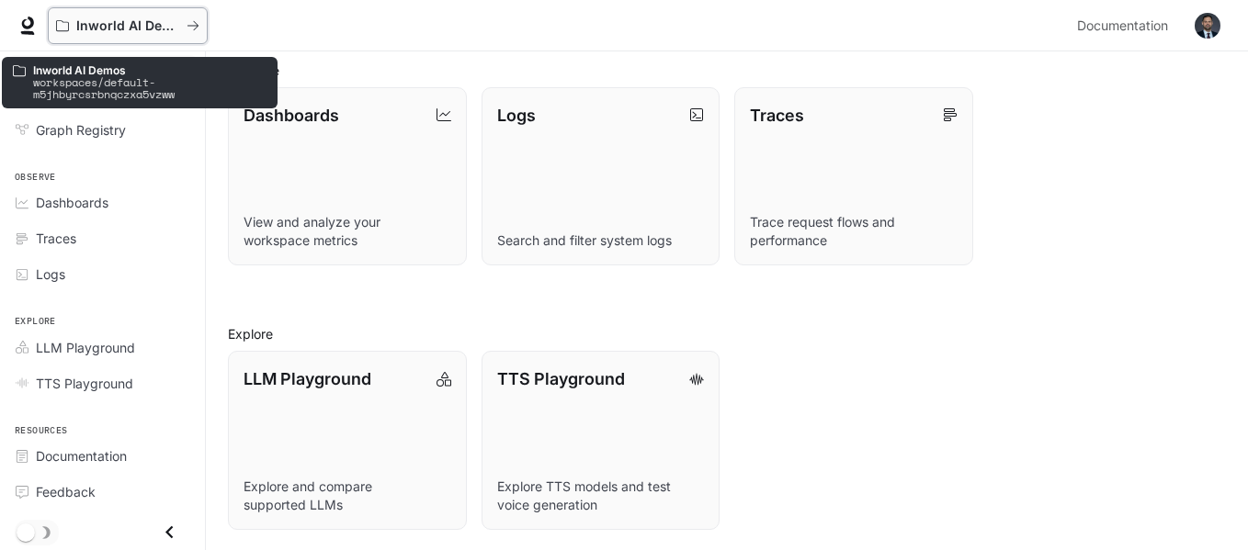
click at [85, 26] on p "Inworld AI Demos" at bounding box center [127, 26] width 103 height 16
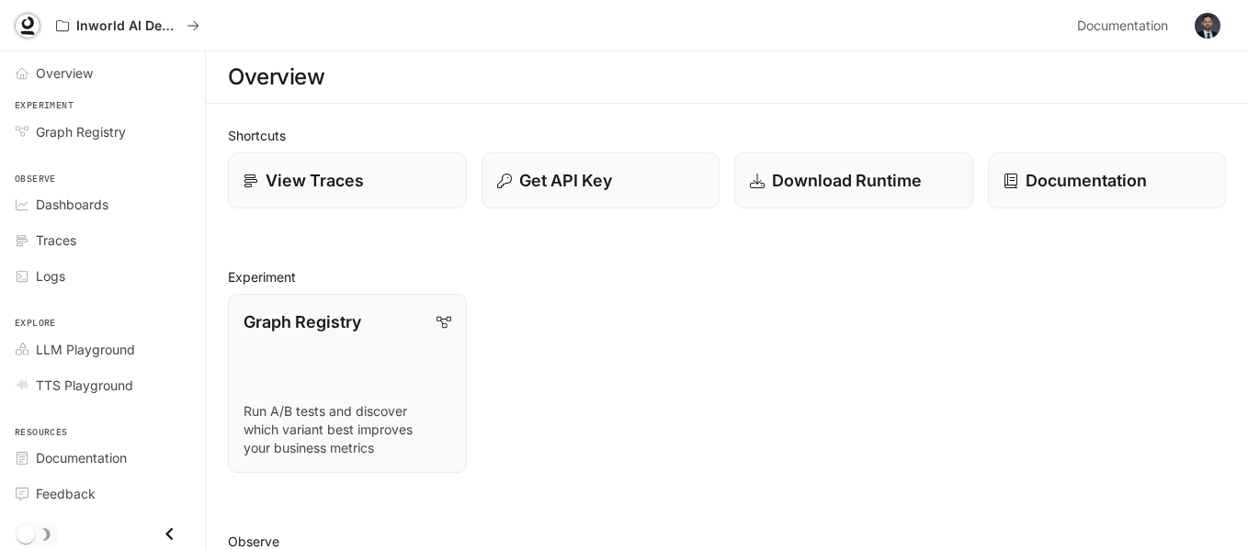
click at [17, 19] on link at bounding box center [28, 26] width 26 height 26
click at [85, 73] on span "Overview" at bounding box center [64, 72] width 57 height 19
click at [1213, 20] on img "button" at bounding box center [1208, 26] width 26 height 26
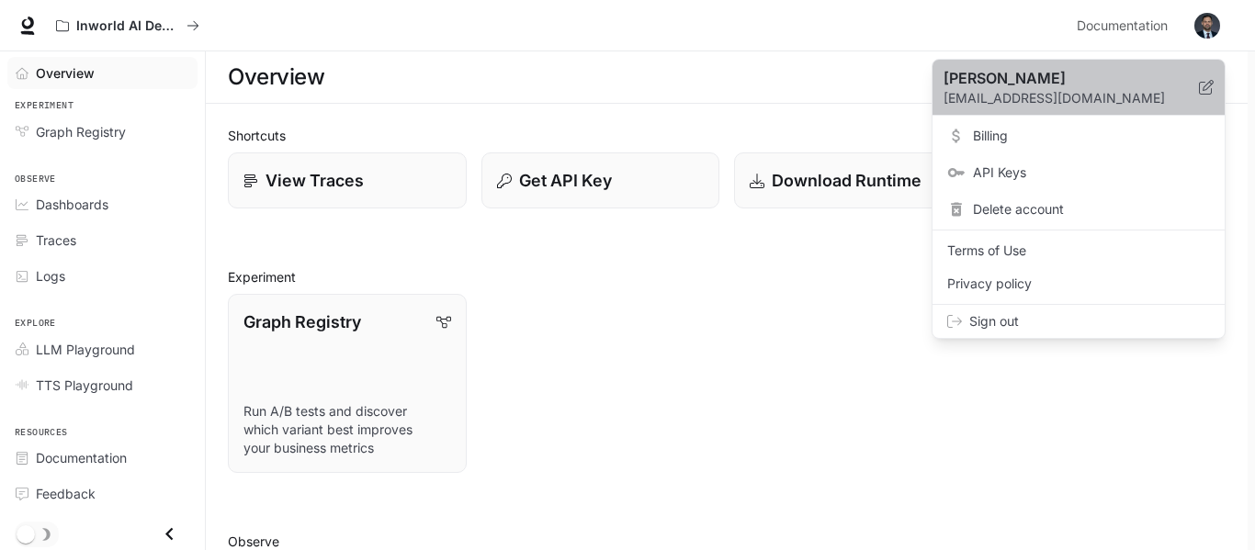
click at [1205, 92] on icon at bounding box center [1206, 87] width 15 height 15
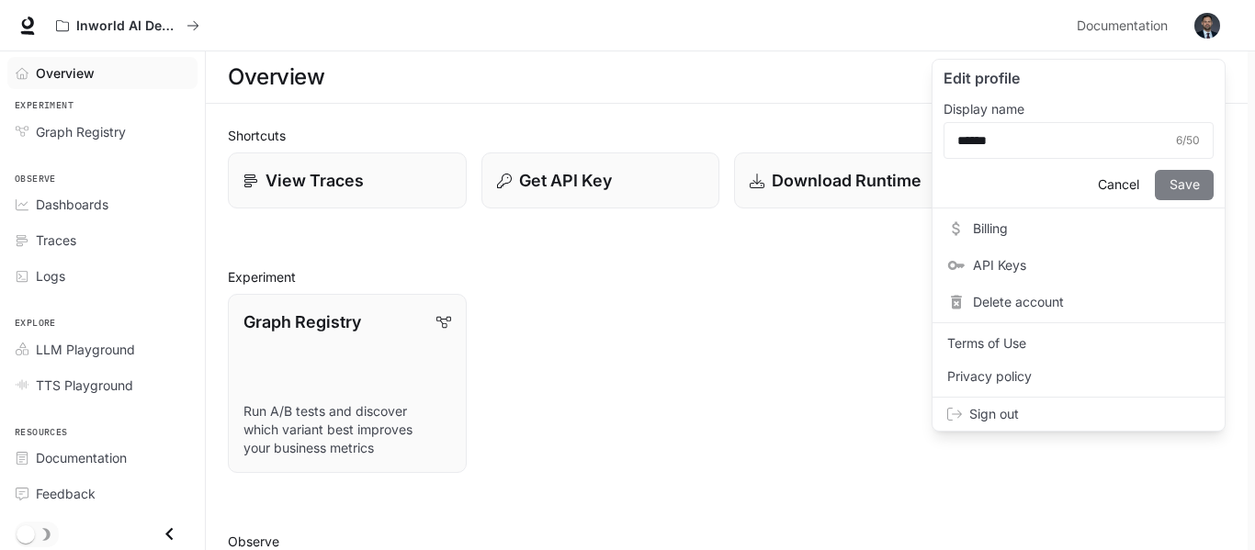
click at [1162, 188] on button "Save" at bounding box center [1184, 185] width 59 height 30
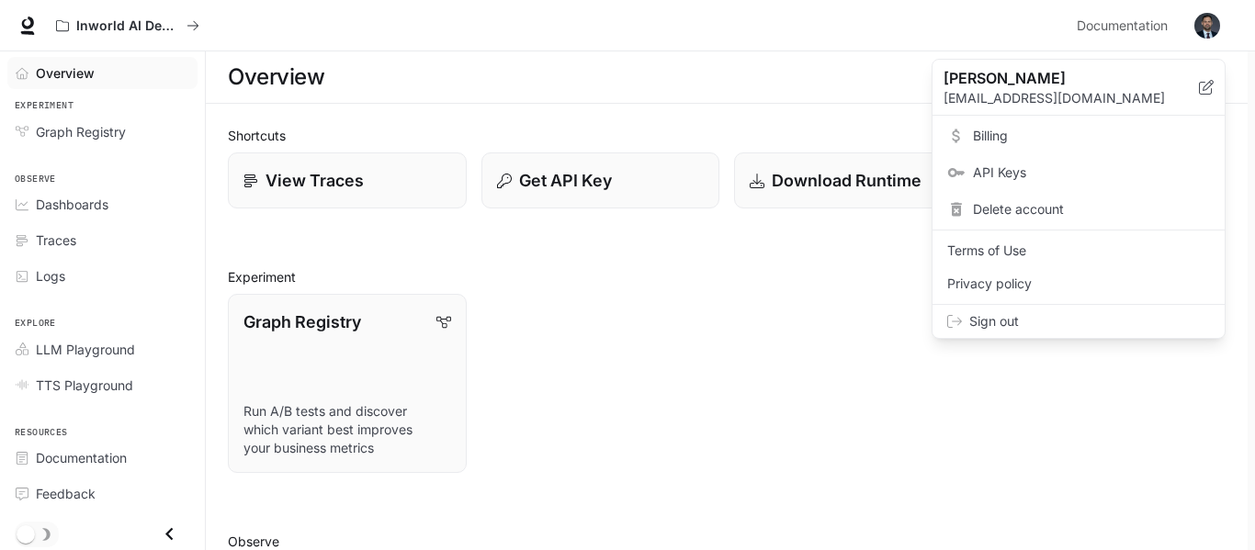
click at [552, 387] on div at bounding box center [627, 275] width 1255 height 550
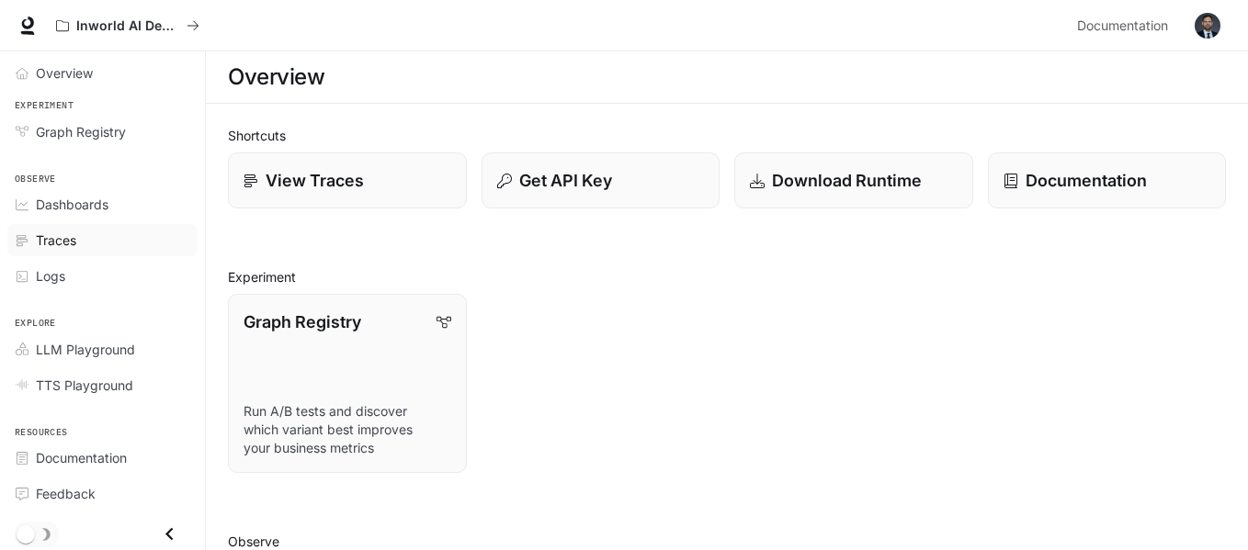
scroll to position [4, 0]
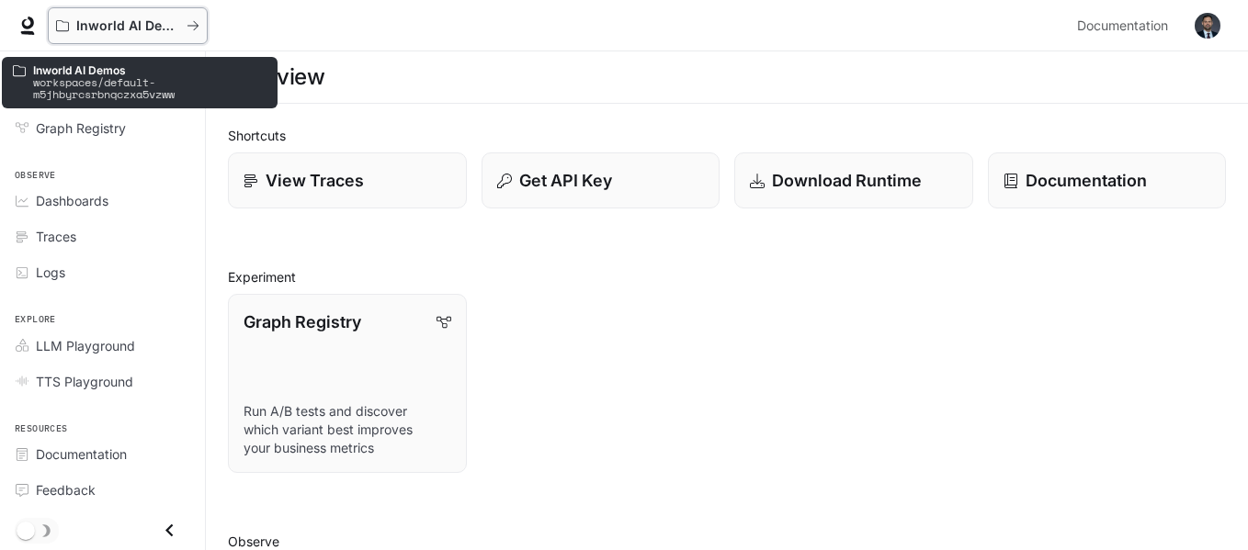
click at [74, 36] on button "Inworld AI Demos" at bounding box center [128, 25] width 160 height 37
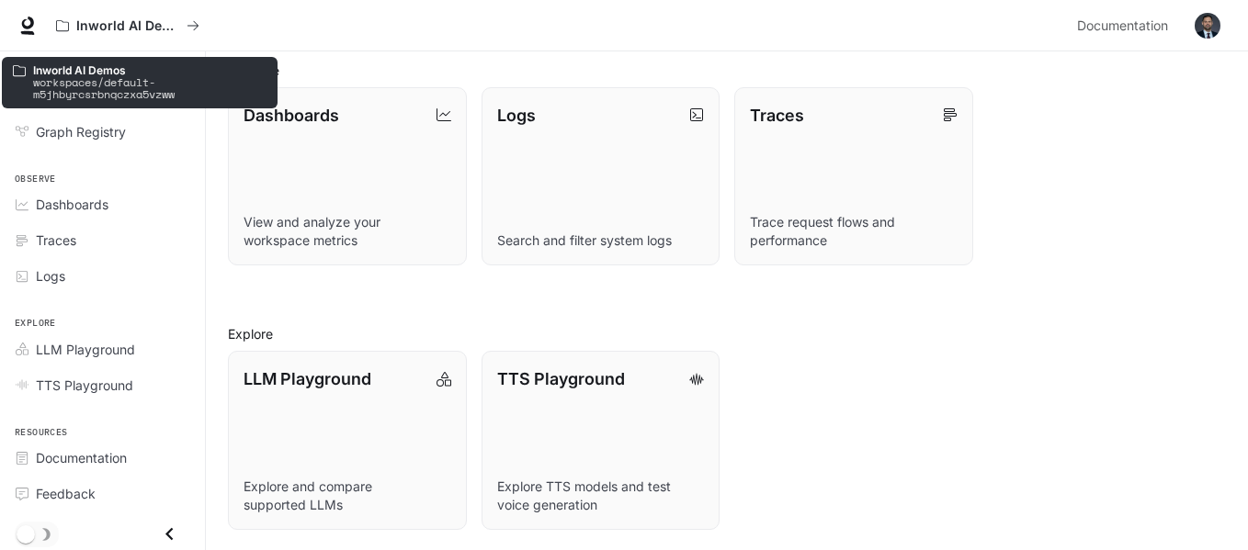
click at [25, 70] on icon at bounding box center [19, 70] width 13 height 13
click at [197, 20] on icon "All workspaces" at bounding box center [193, 25] width 13 height 13
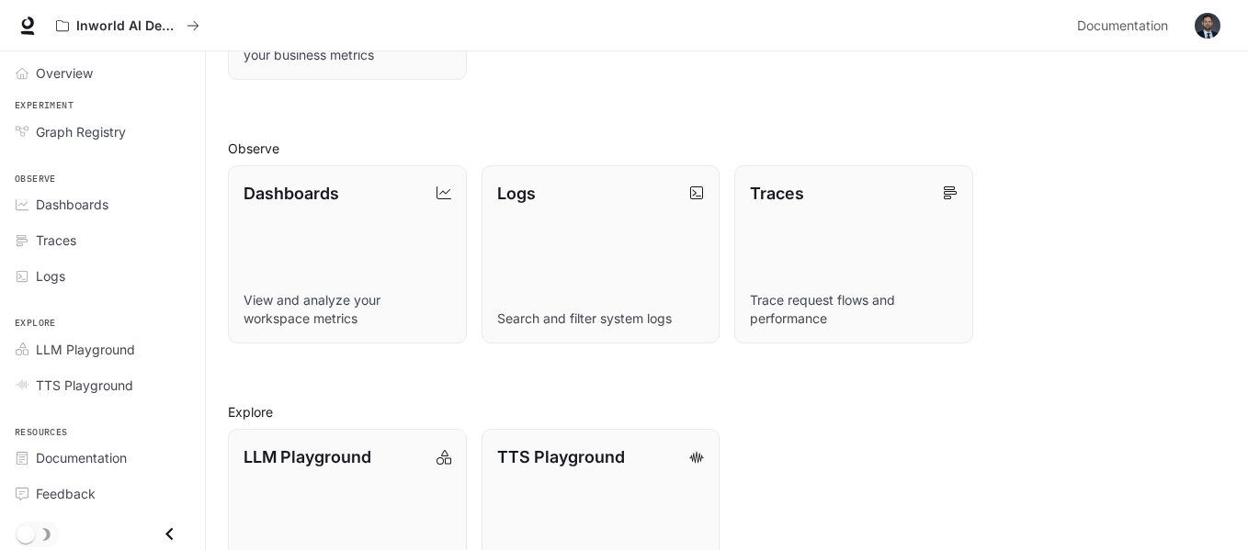
scroll to position [473, 0]
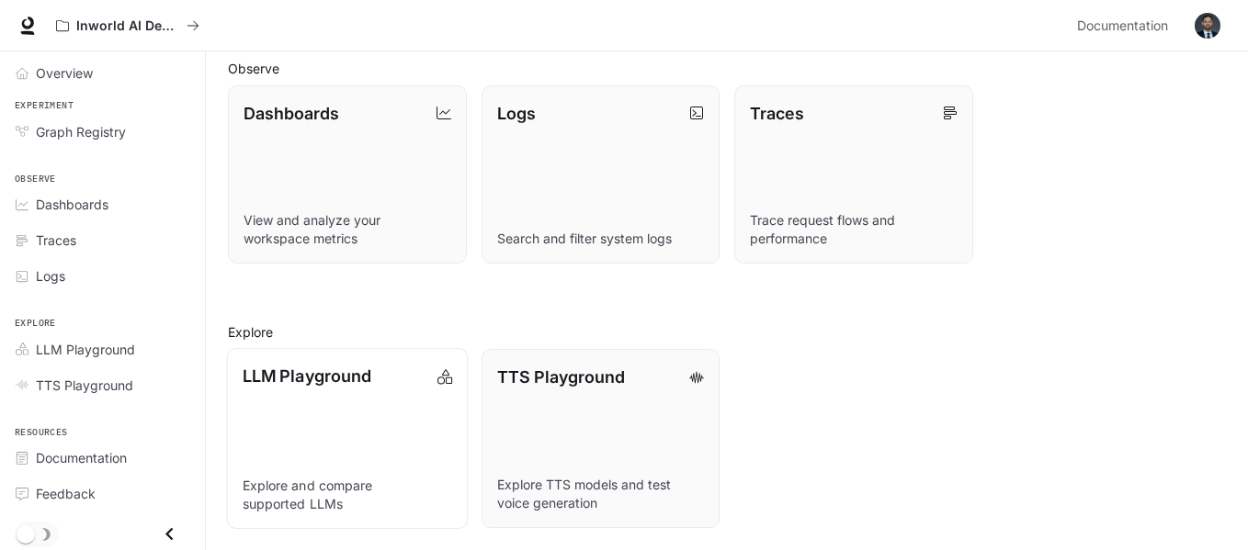
click at [300, 449] on link "LLM Playground Explore and compare supported LLMs" at bounding box center [347, 438] width 241 height 181
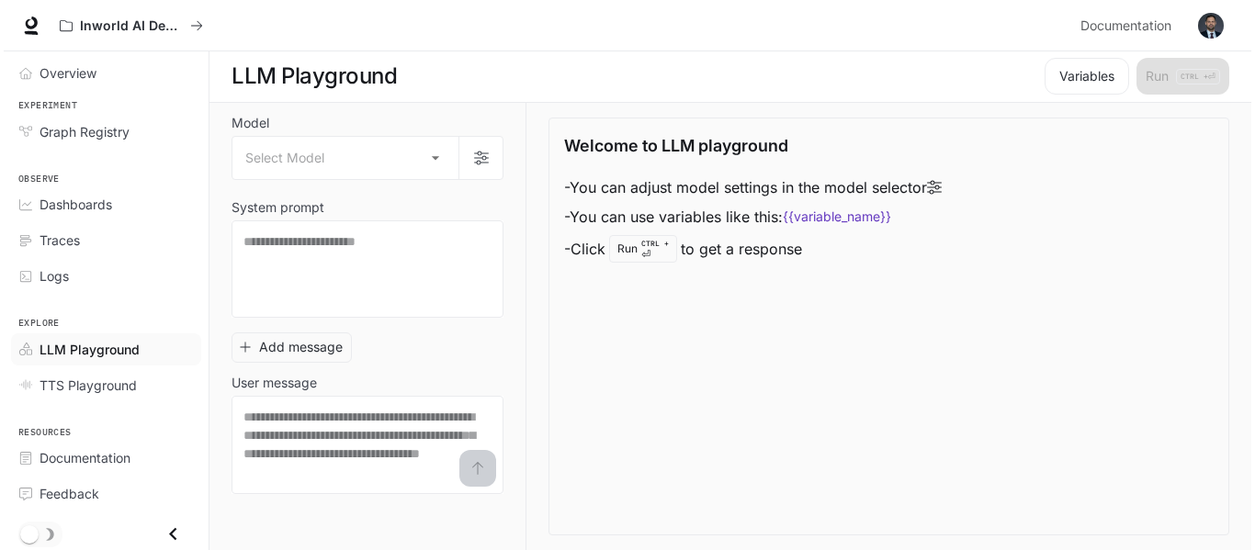
scroll to position [1, 0]
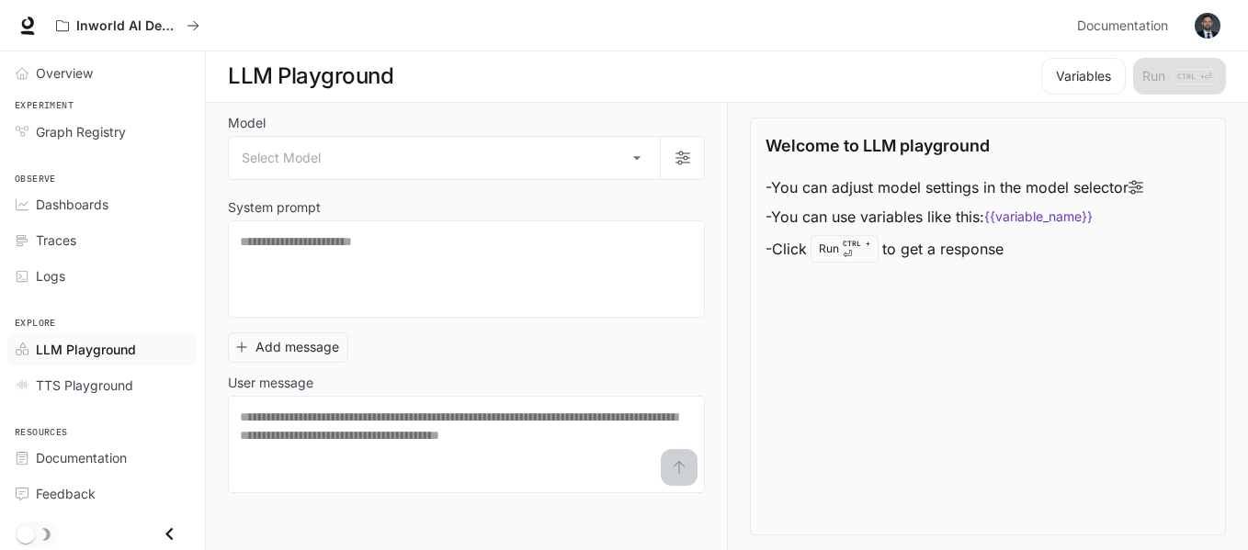
click at [1196, 14] on button "button" at bounding box center [1207, 25] width 37 height 37
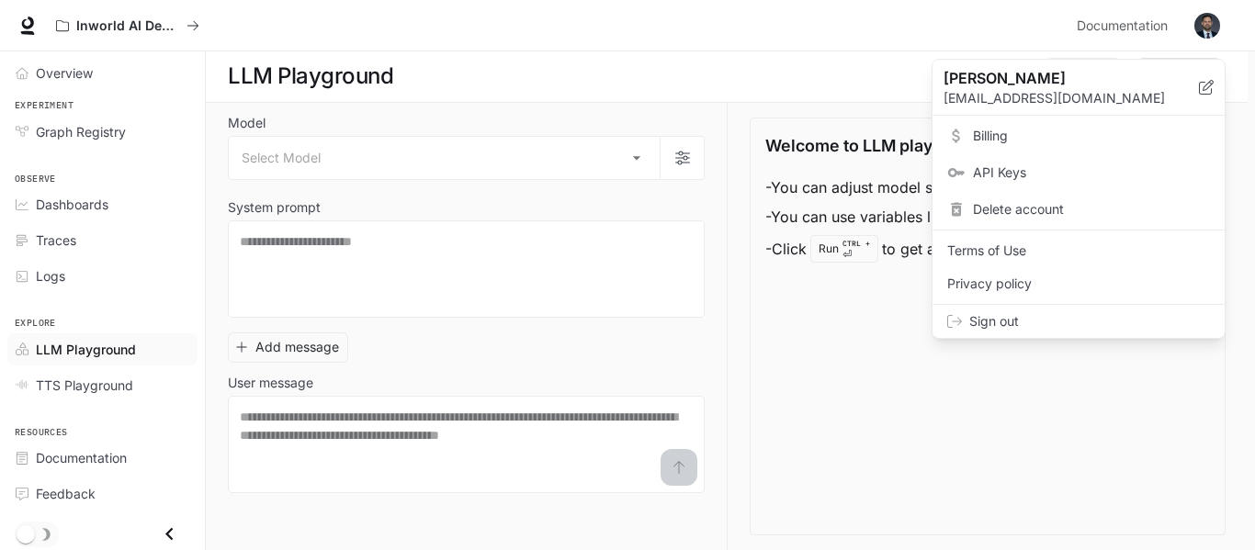
click at [1117, 312] on div "Sign out" at bounding box center [1079, 321] width 292 height 33
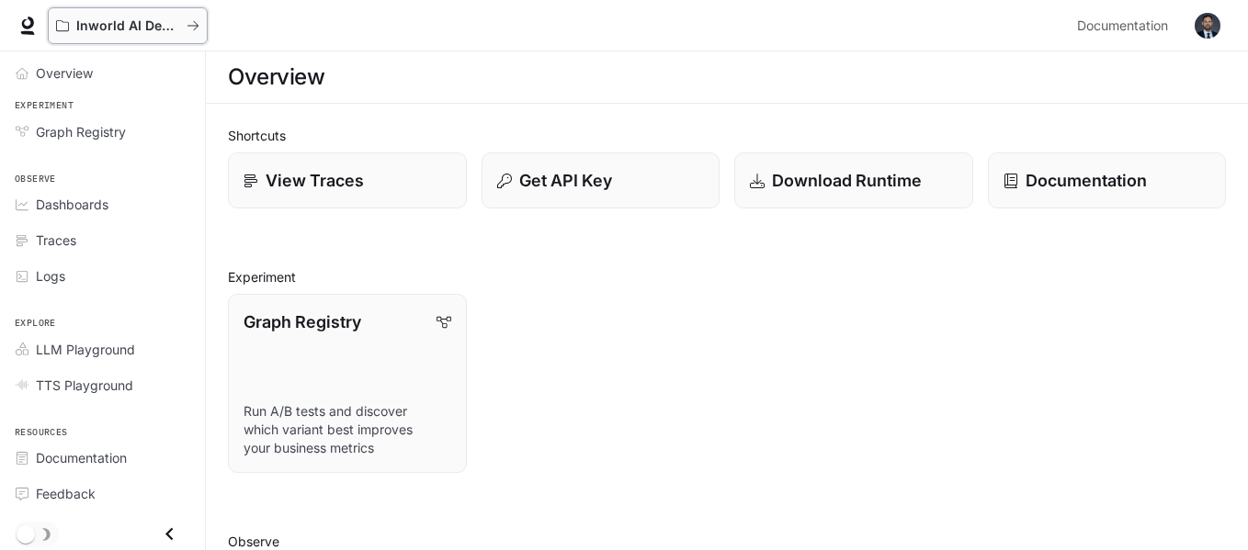
click at [194, 31] on icon "All workspaces" at bounding box center [193, 25] width 13 height 13
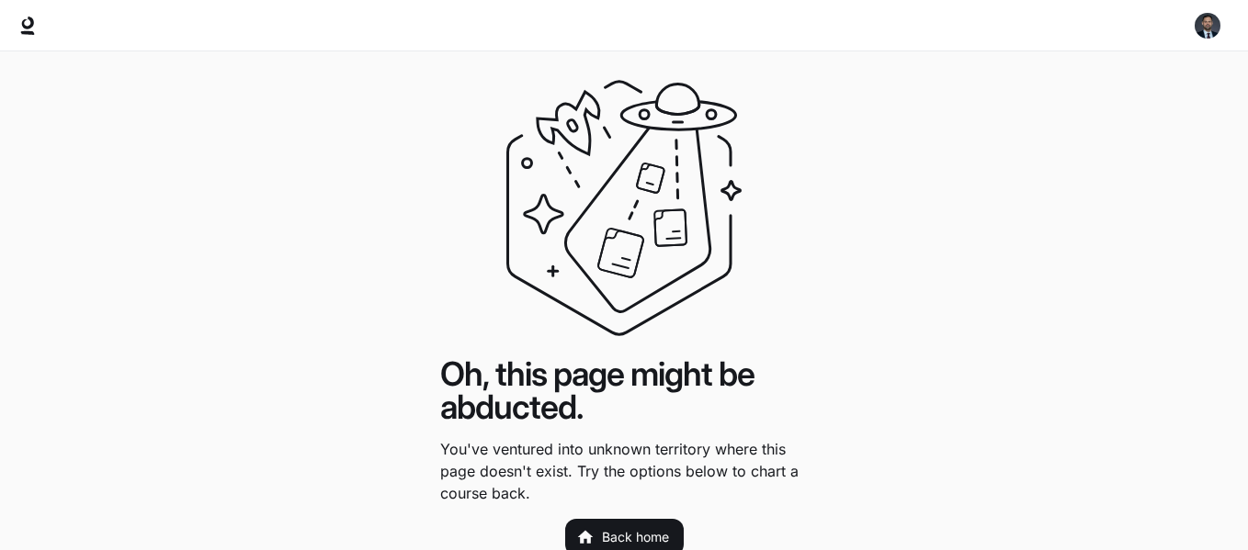
scroll to position [50, 0]
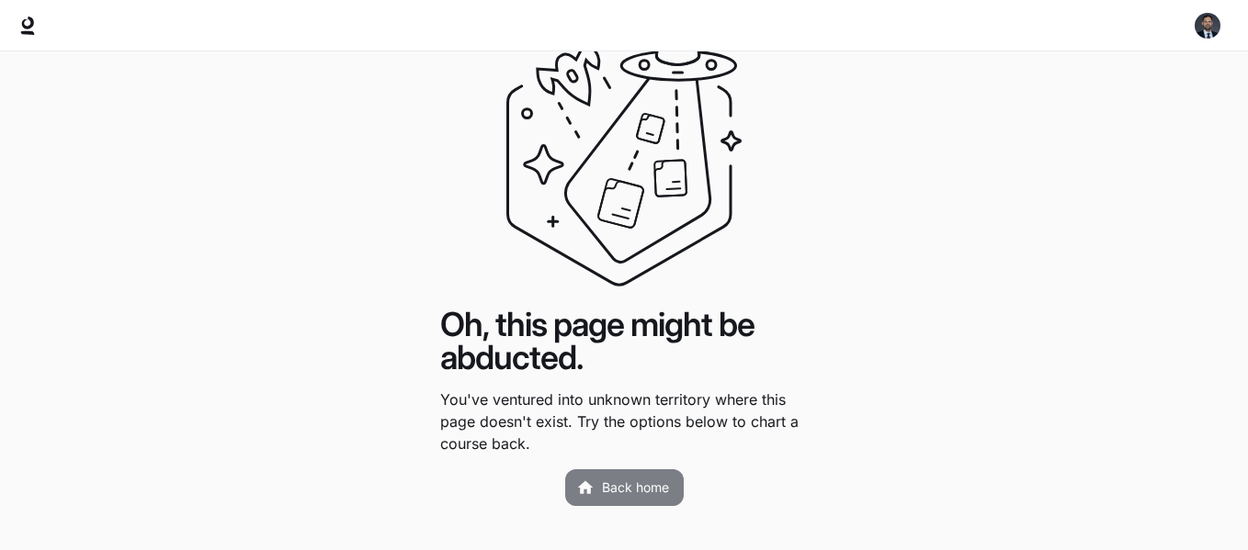
click at [594, 490] on icon at bounding box center [585, 488] width 18 height 18
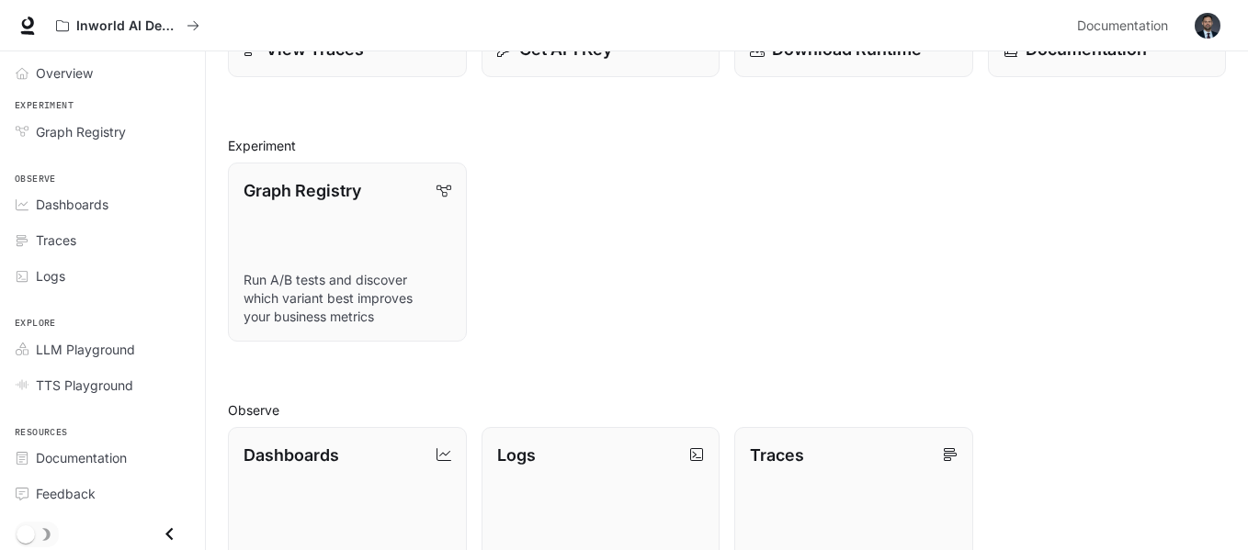
scroll to position [130, 0]
click at [124, 416] on div "Resources Documentation Feedback" at bounding box center [102, 461] width 205 height 109
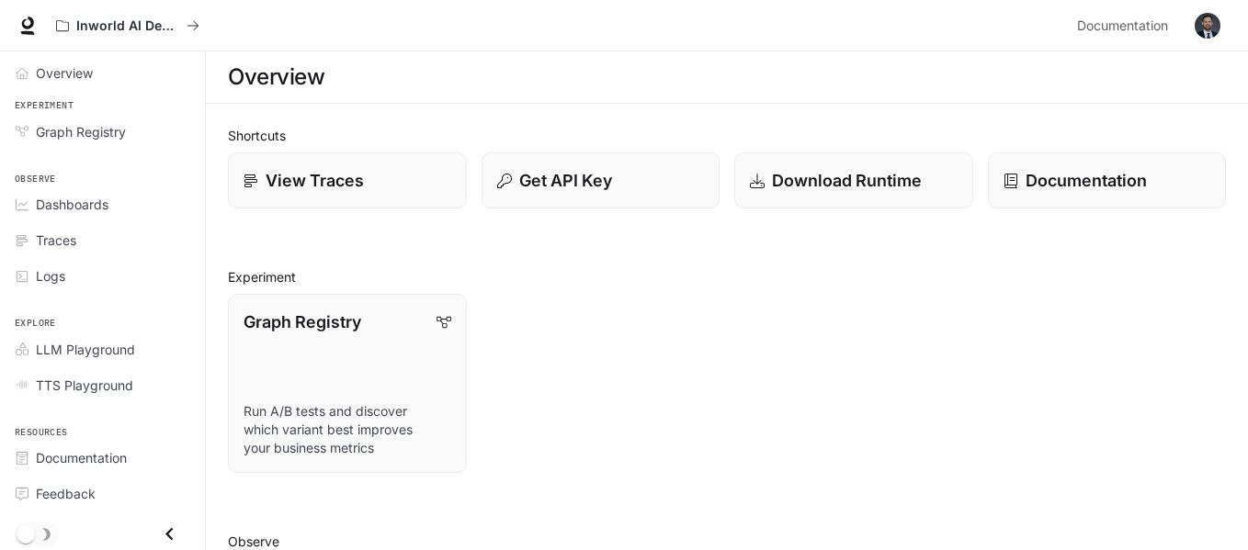
click at [1202, 34] on img "button" at bounding box center [1208, 26] width 26 height 26
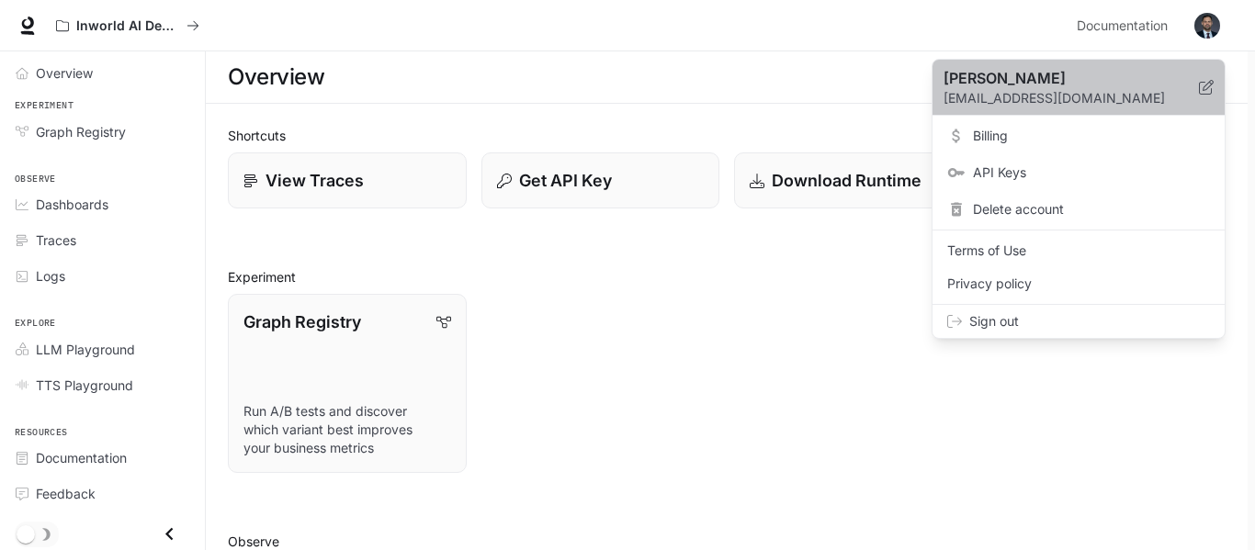
click at [1201, 92] on icon at bounding box center [1206, 87] width 15 height 15
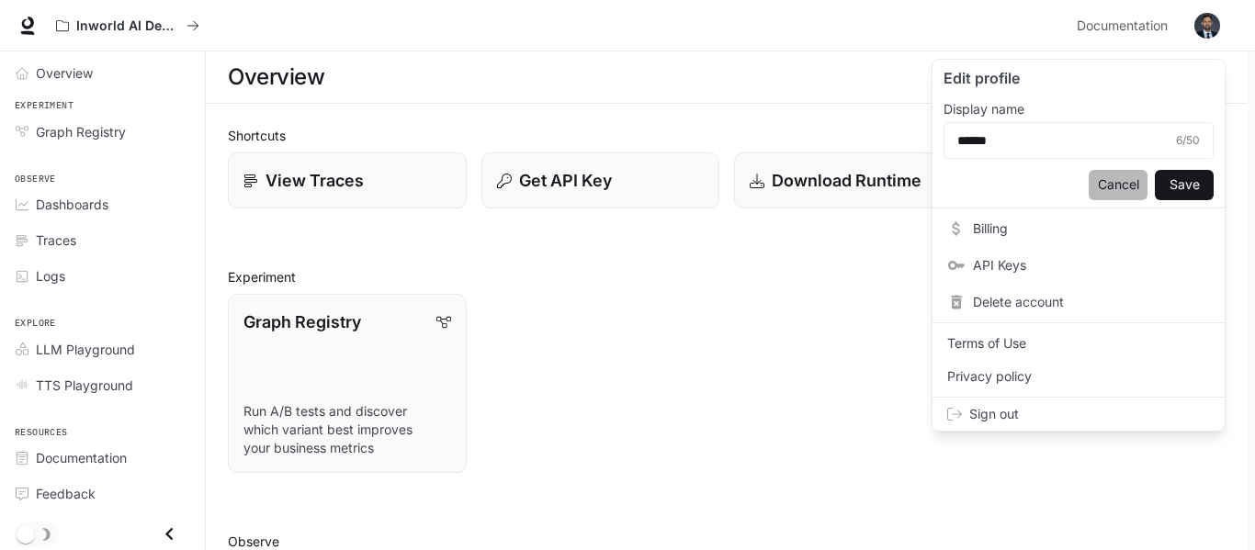
click at [1147, 184] on button "Cancel" at bounding box center [1118, 185] width 59 height 30
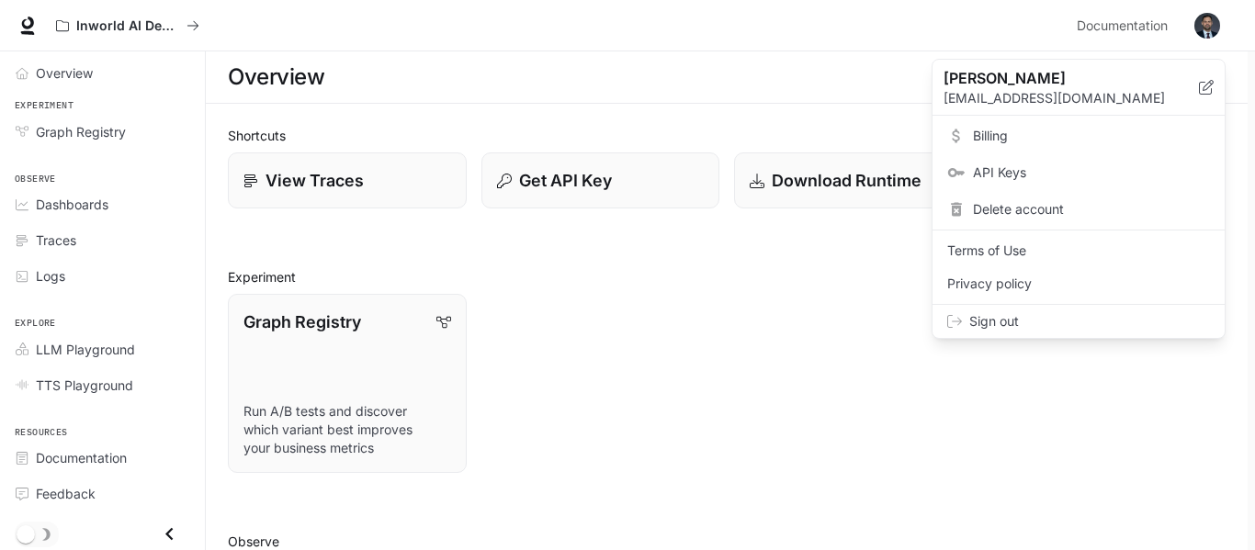
click at [902, 271] on div at bounding box center [627, 275] width 1255 height 550
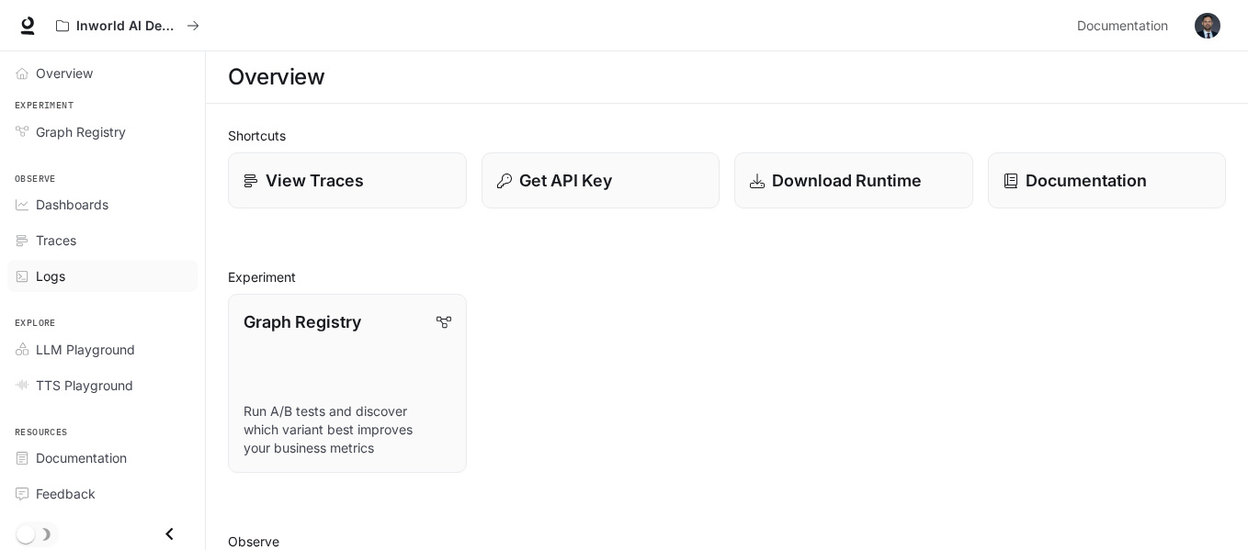
click at [78, 278] on div "Logs" at bounding box center [112, 275] width 153 height 19
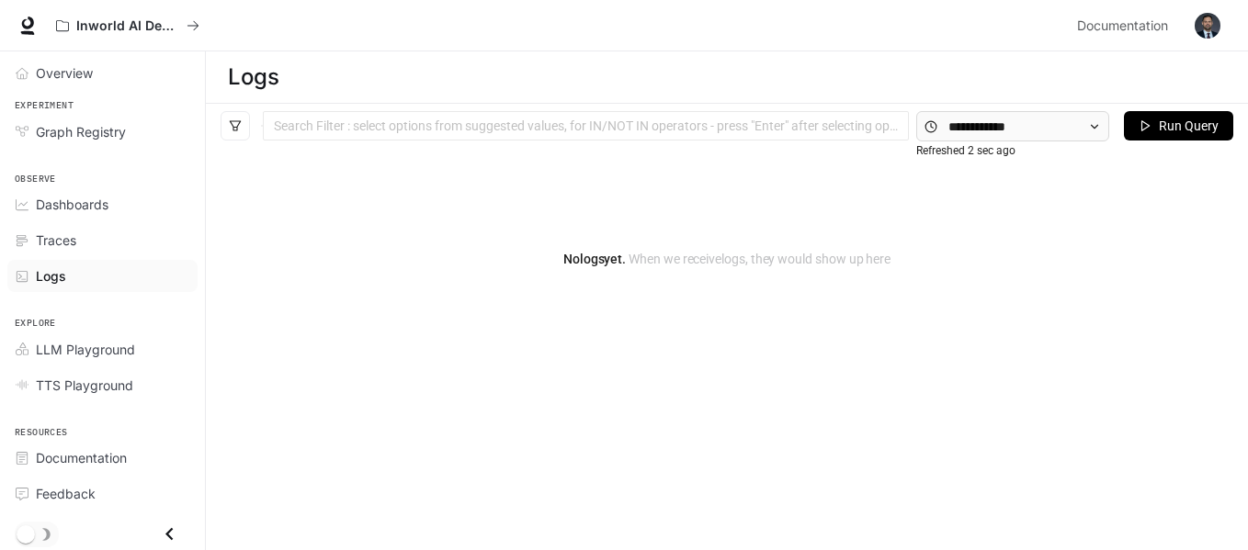
scroll to position [4, 0]
click at [67, 350] on span "LLM Playground" at bounding box center [85, 345] width 99 height 19
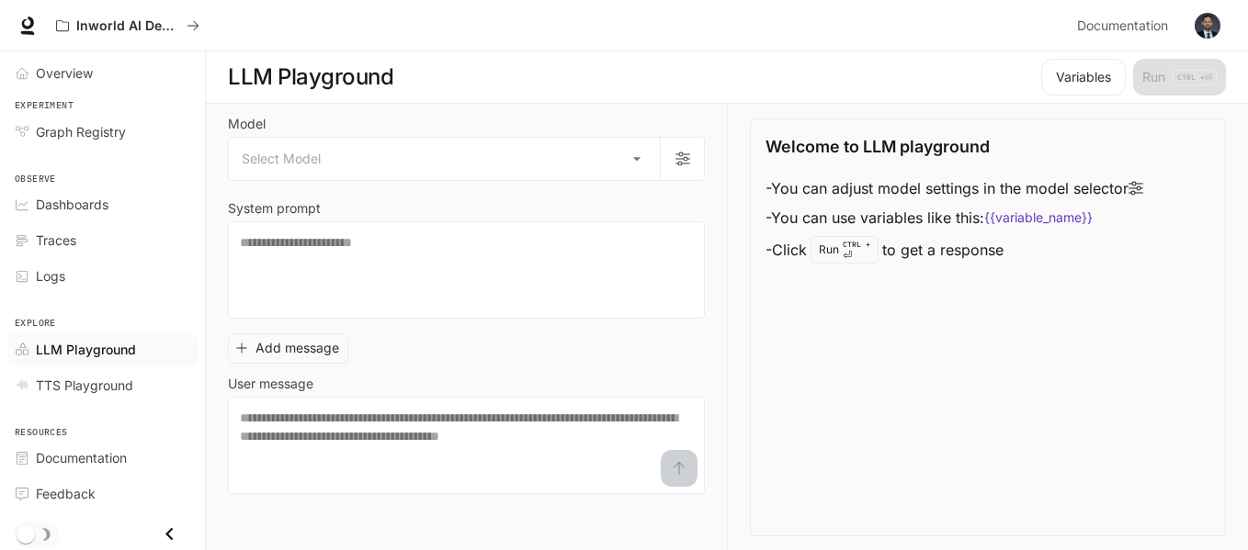
drag, startPoint x: 406, startPoint y: 272, endPoint x: 840, endPoint y: 326, distance: 437.1
click at [840, 326] on div "Welcome to LLM playground - You can adjust model settings in the model selector…" at bounding box center [988, 328] width 476 height 418
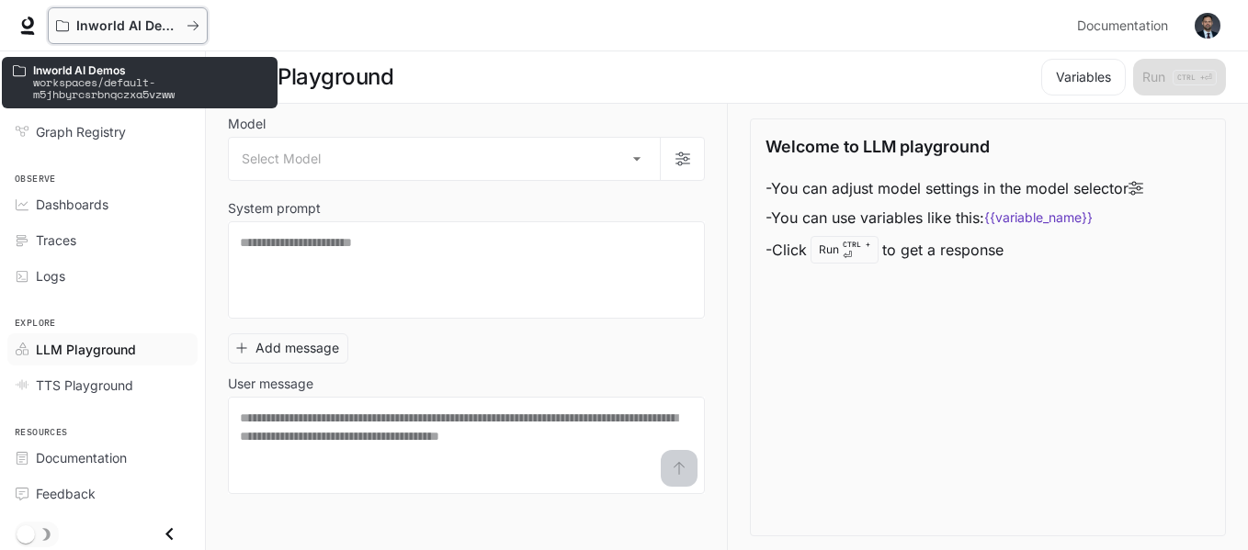
click at [57, 8] on button "Inworld AI Demos" at bounding box center [128, 25] width 160 height 37
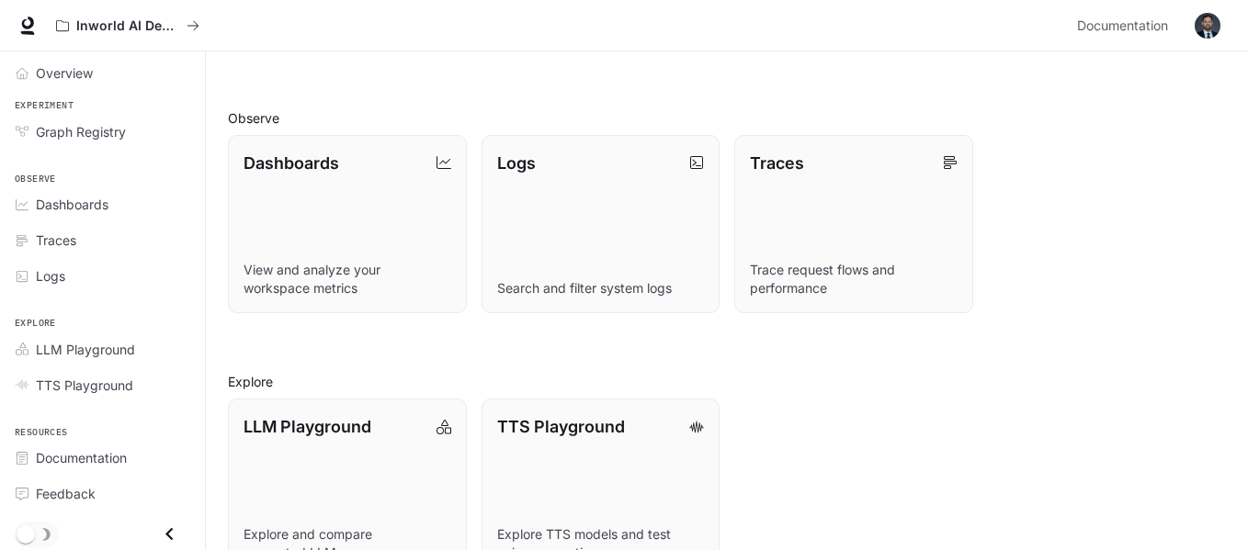
scroll to position [473, 0]
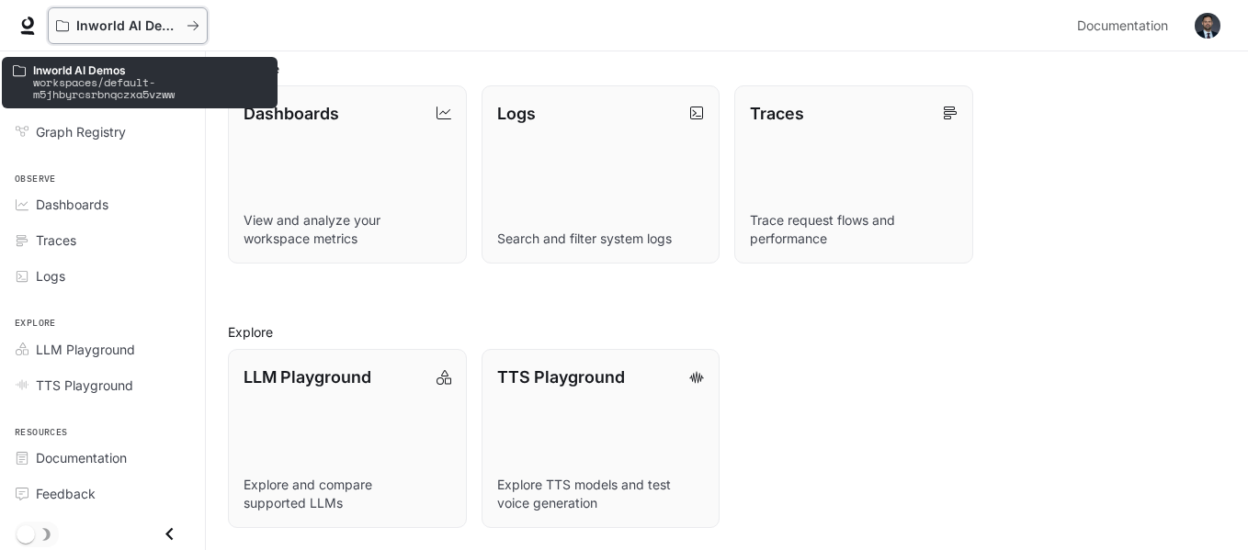
click at [190, 14] on button "Inworld AI Demos" at bounding box center [128, 25] width 160 height 37
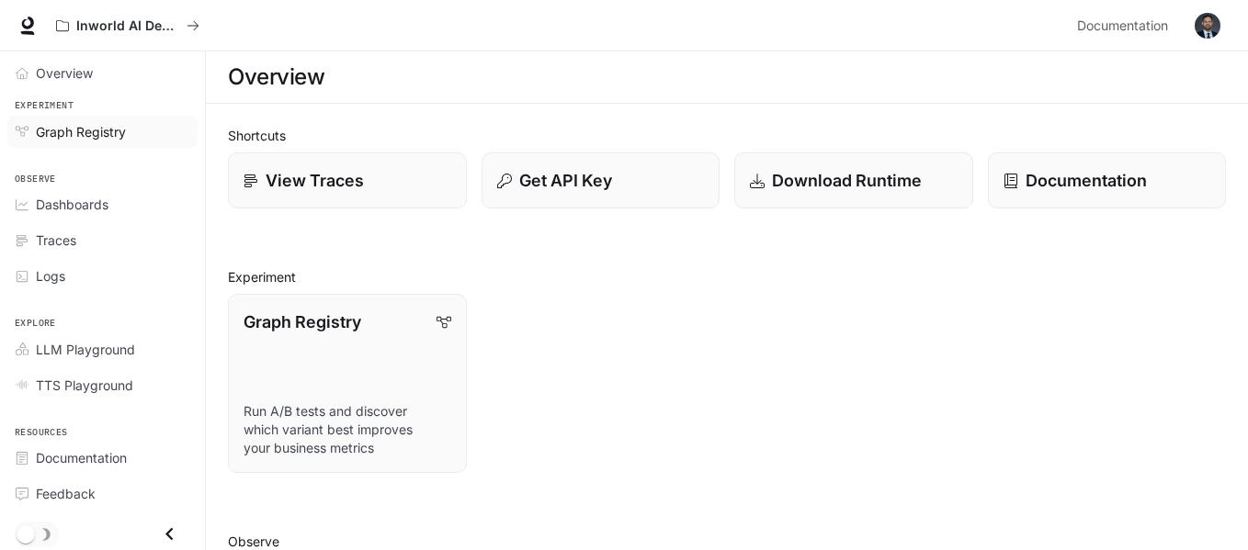
click at [150, 142] on link "Graph Registry" at bounding box center [102, 132] width 190 height 32
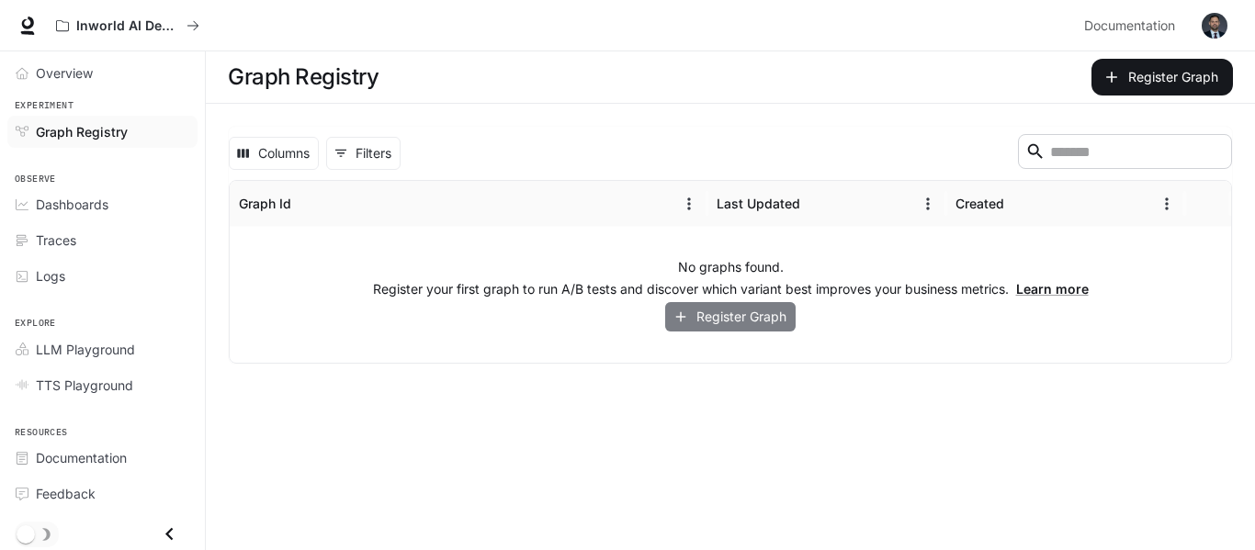
click at [701, 314] on button "Register Graph" at bounding box center [730, 317] width 130 height 30
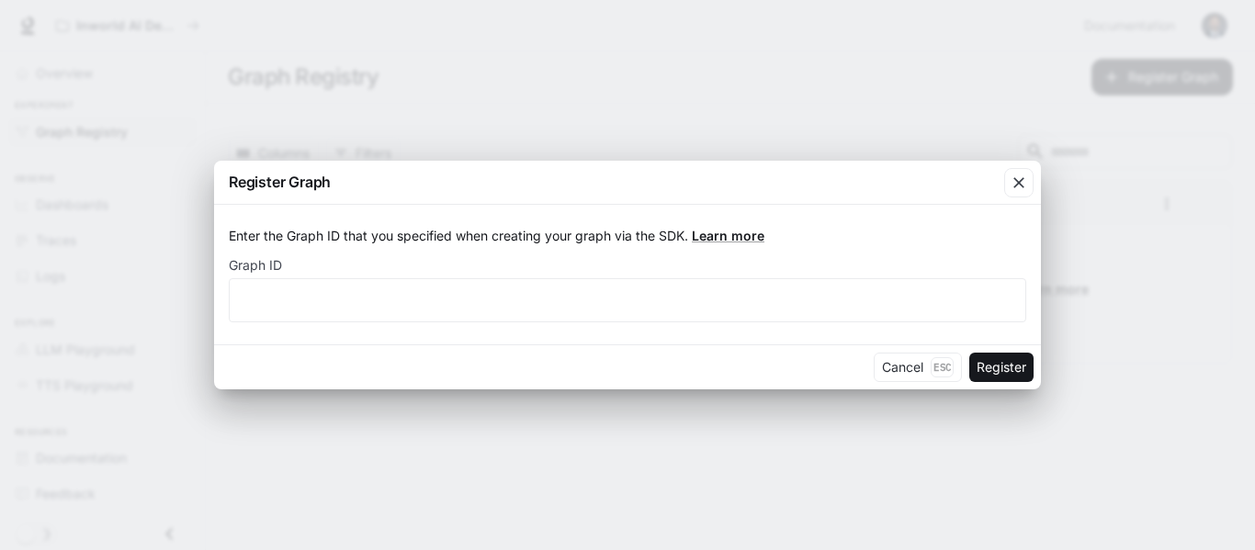
click at [1018, 156] on div "Register Graph Enter the Graph ID that you specified when creating your graph v…" at bounding box center [627, 275] width 1255 height 550
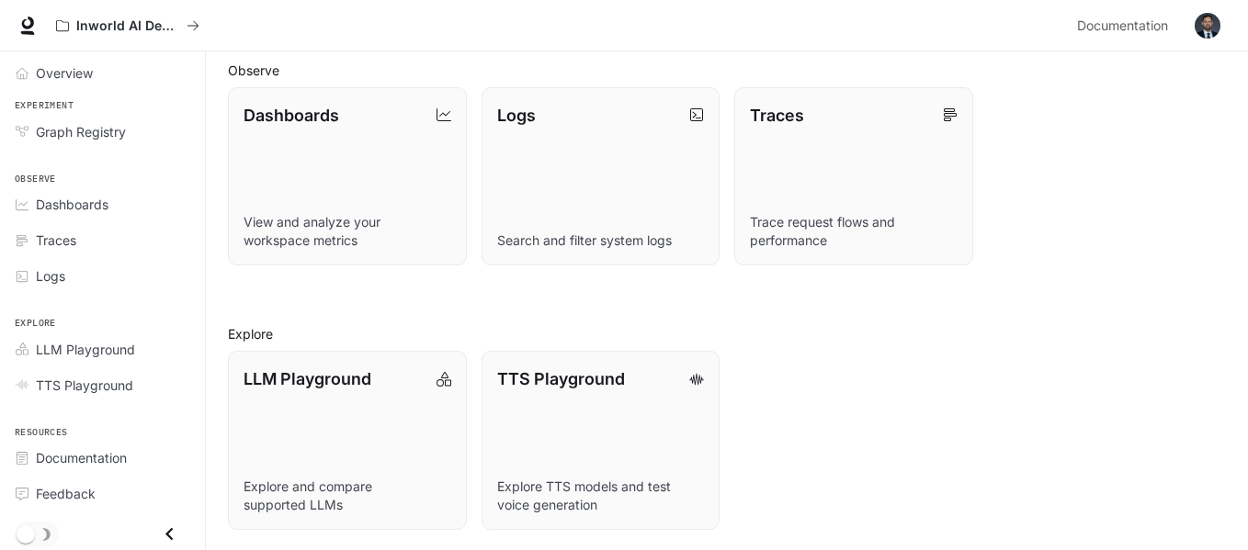
scroll to position [473, 0]
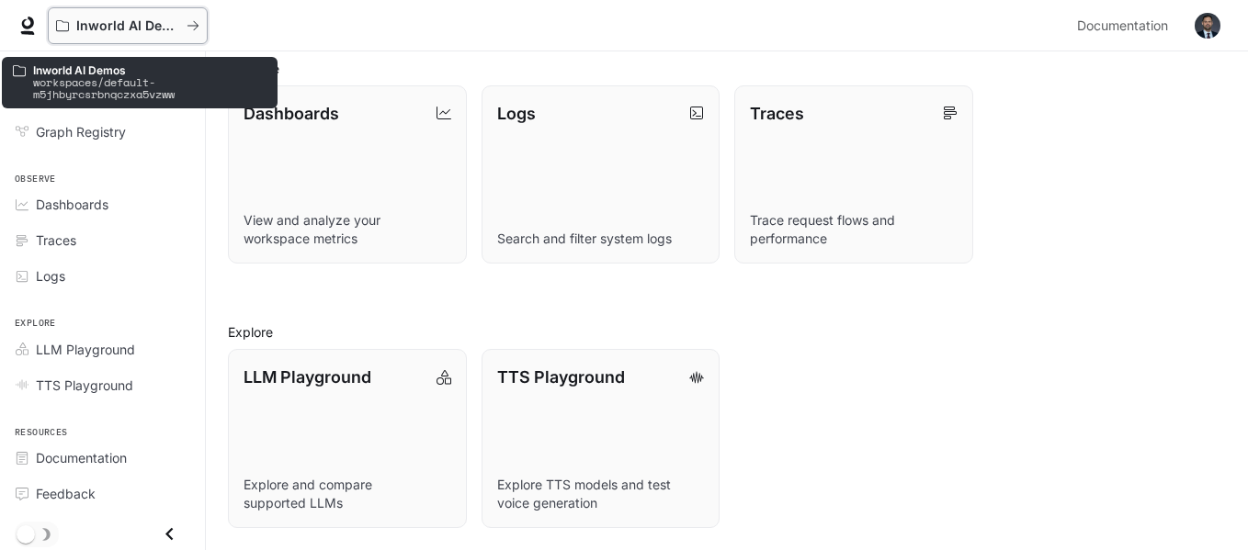
click at [110, 32] on p "Inworld AI Demos" at bounding box center [127, 26] width 103 height 16
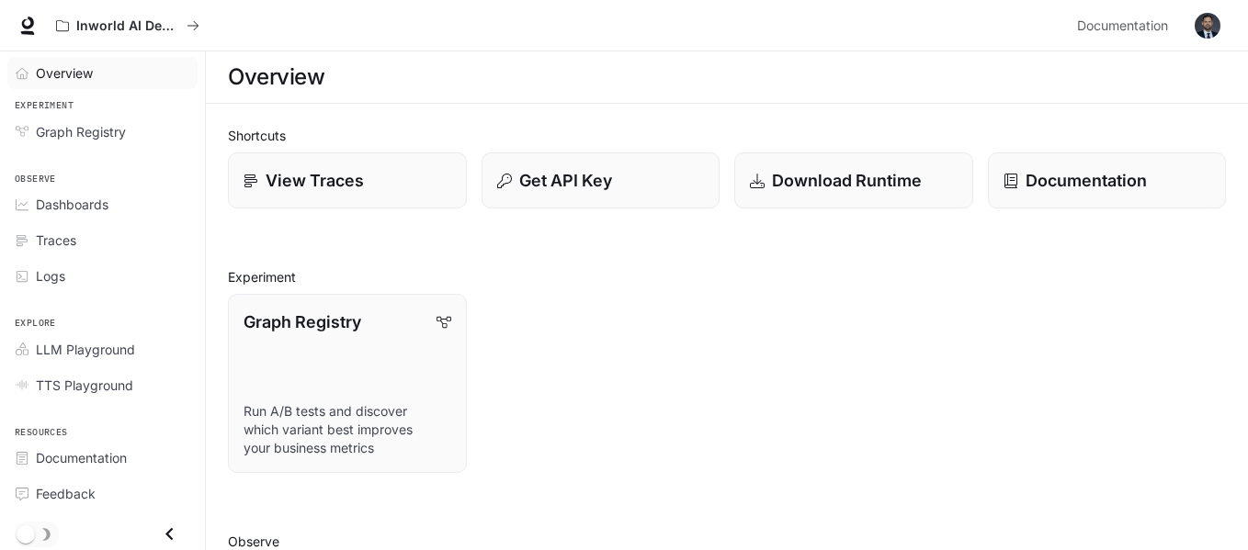
click at [62, 81] on span "Overview" at bounding box center [64, 72] width 57 height 19
click at [573, 339] on div "Graph Registry Run A/B tests and discover which variant best improves your busi…" at bounding box center [719, 376] width 1013 height 194
click at [482, 207] on div "Get API Key" at bounding box center [594, 173] width 254 height 71
click at [193, 37] on button "Inworld AI Demos" at bounding box center [128, 25] width 160 height 37
